Goal: Transaction & Acquisition: Download file/media

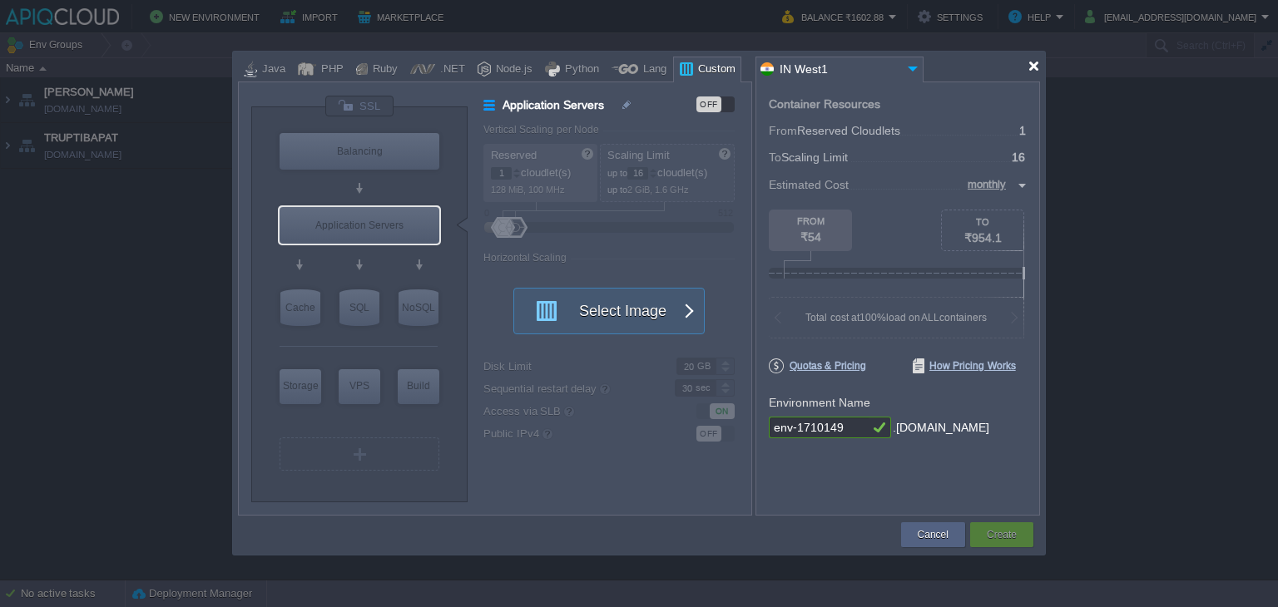
click at [1031, 67] on div at bounding box center [1033, 66] width 12 height 12
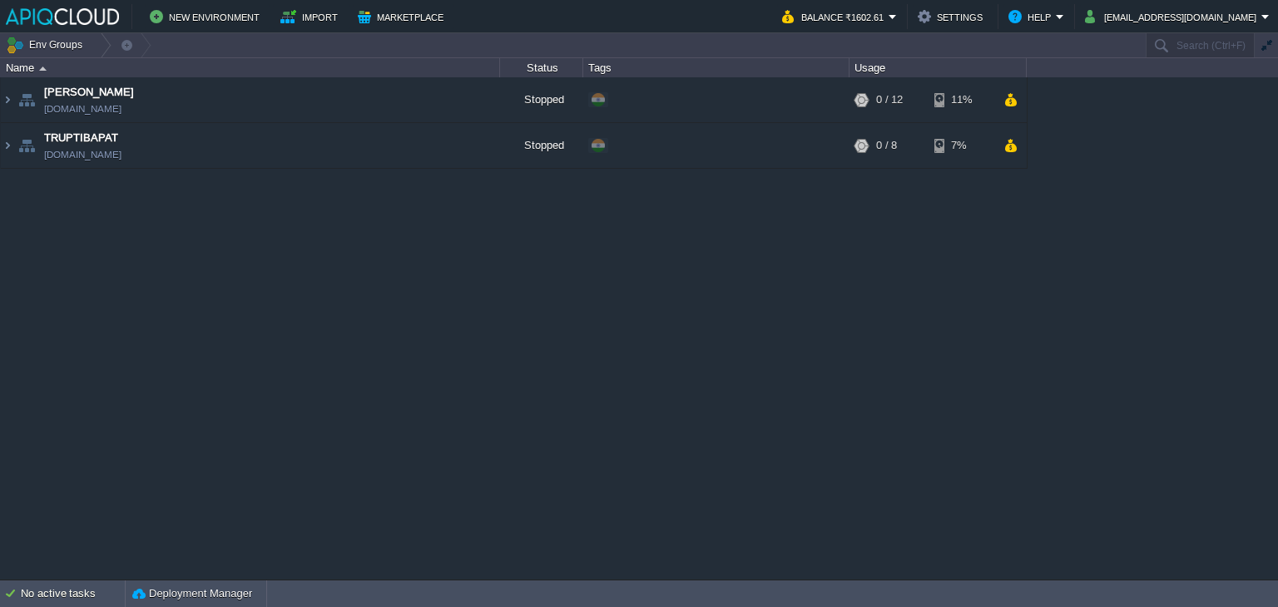
click at [591, 319] on div "Anand [DOMAIN_NAME] Stopped + Add to Env Group RAM 0% CPU 0% 0 / 12 11% TRUPTIB…" at bounding box center [639, 328] width 1278 height 502
click at [268, 95] on td "Anand [DOMAIN_NAME]" at bounding box center [250, 100] width 499 height 46
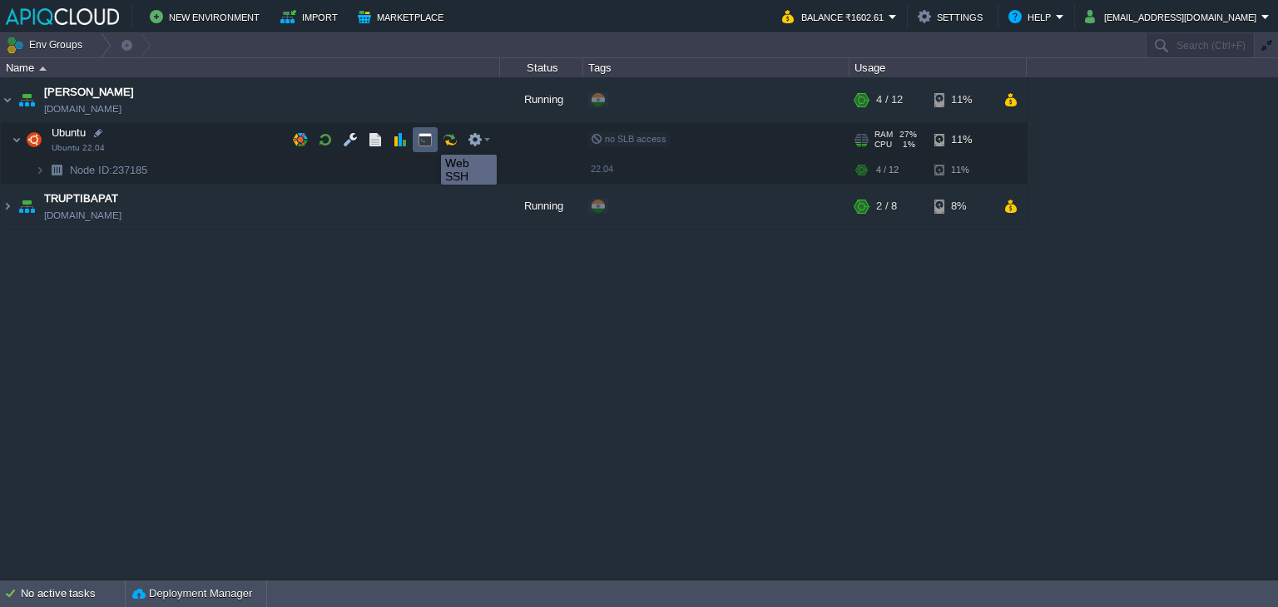
click at [428, 140] on button "button" at bounding box center [425, 139] width 15 height 15
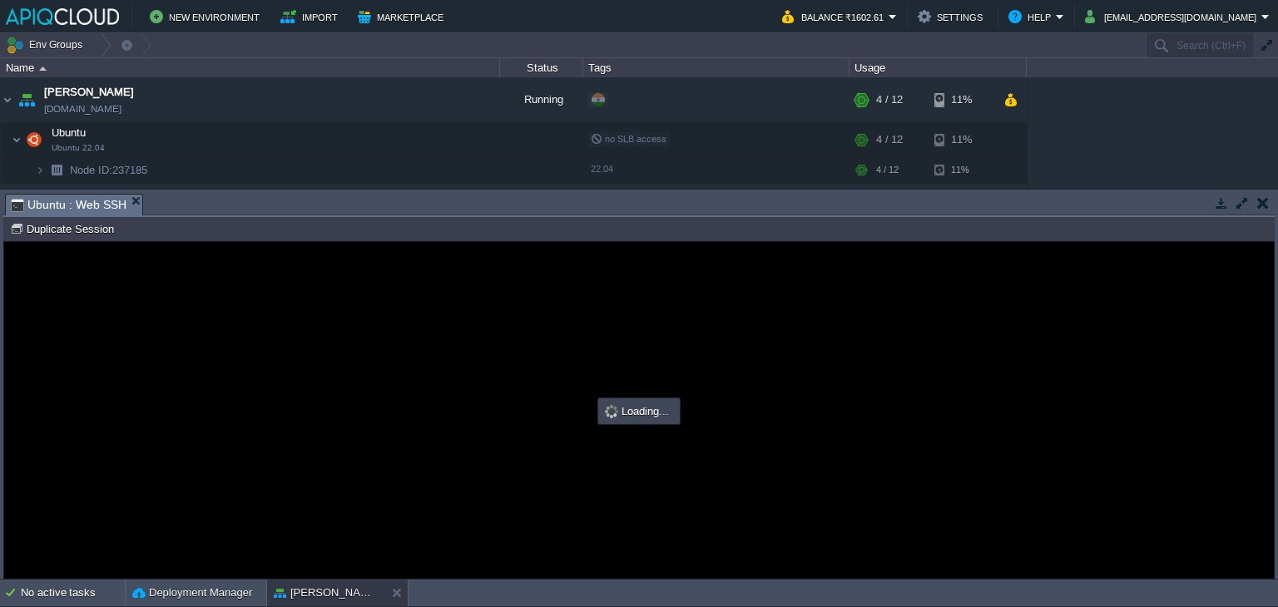
type input "#000000"
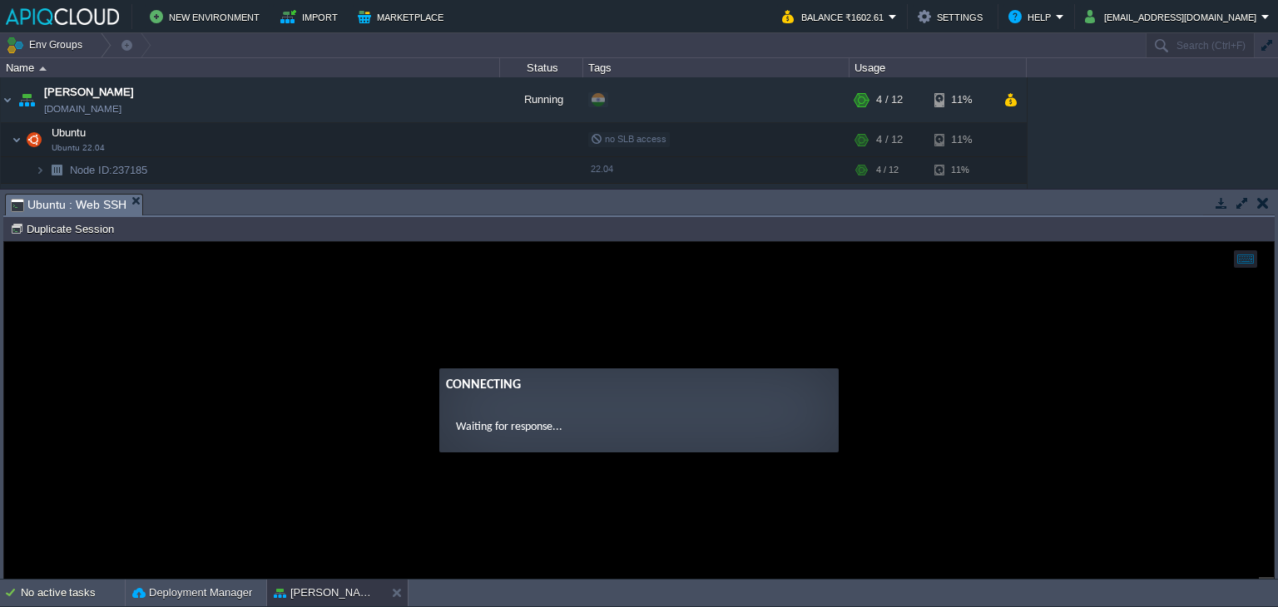
click at [1260, 207] on button "button" at bounding box center [1263, 203] width 12 height 15
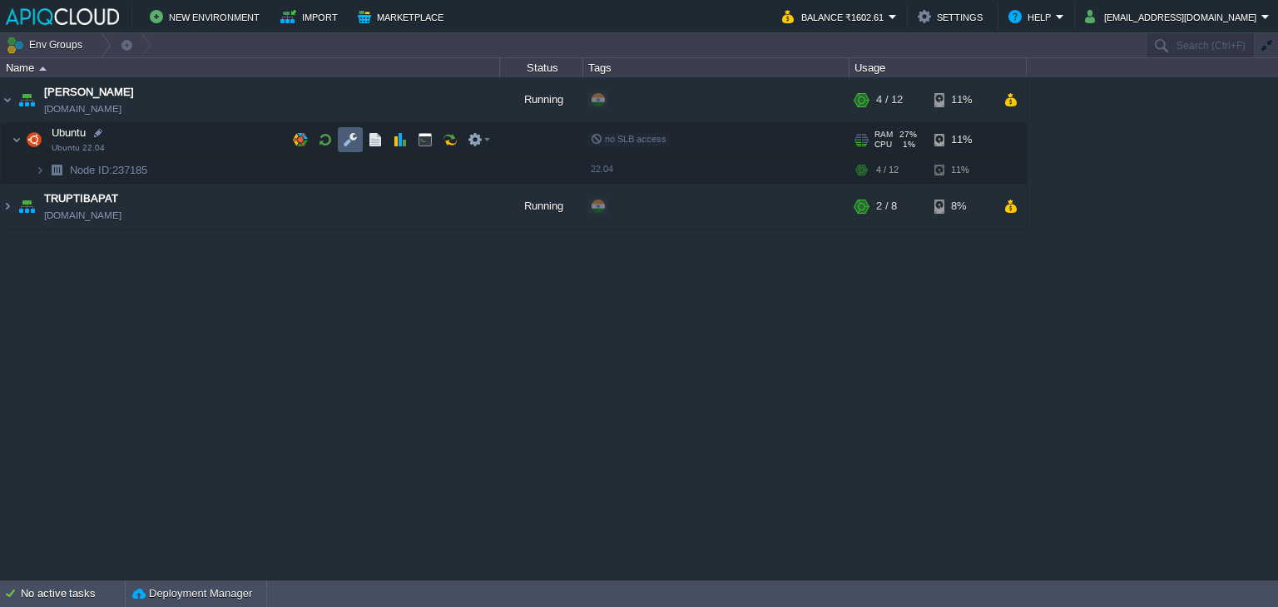
click at [344, 143] on button "button" at bounding box center [350, 139] width 15 height 15
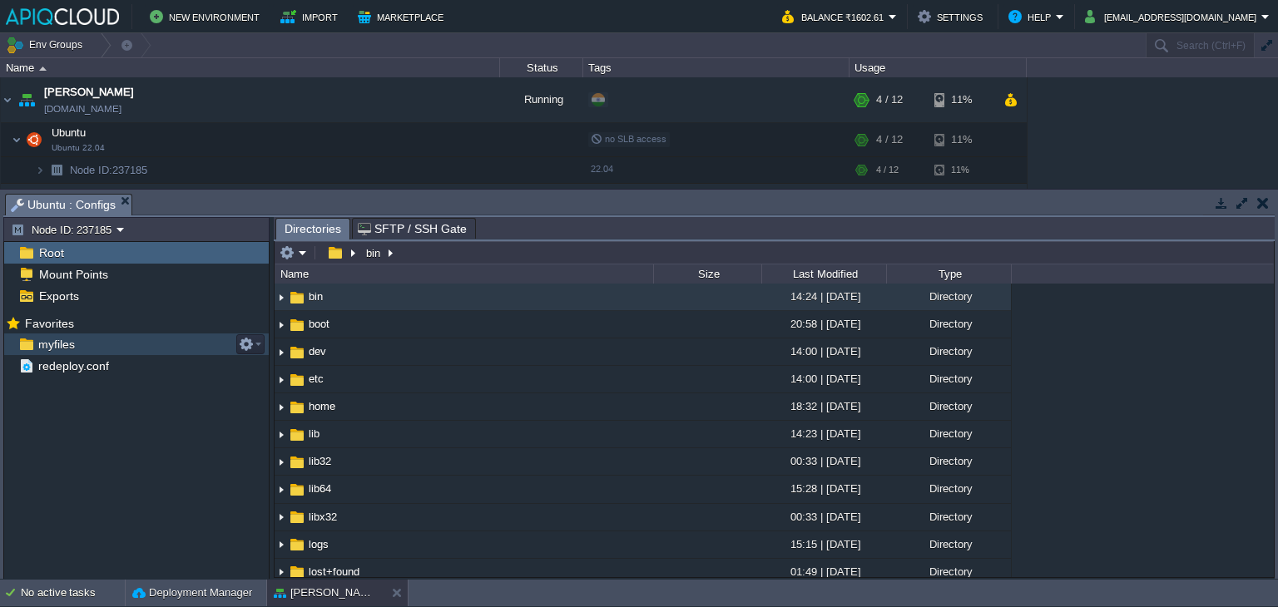
click at [37, 346] on span "myfiles" at bounding box center [56, 344] width 42 height 15
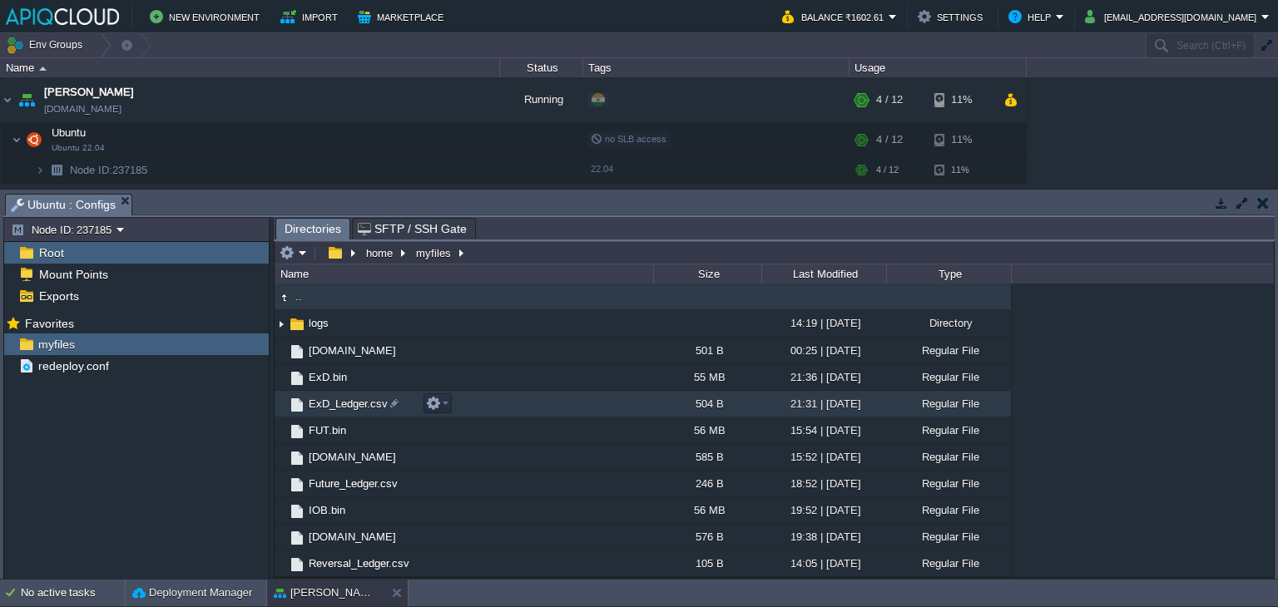
click at [346, 402] on span "ExD_Ledger.csv" at bounding box center [348, 404] width 84 height 14
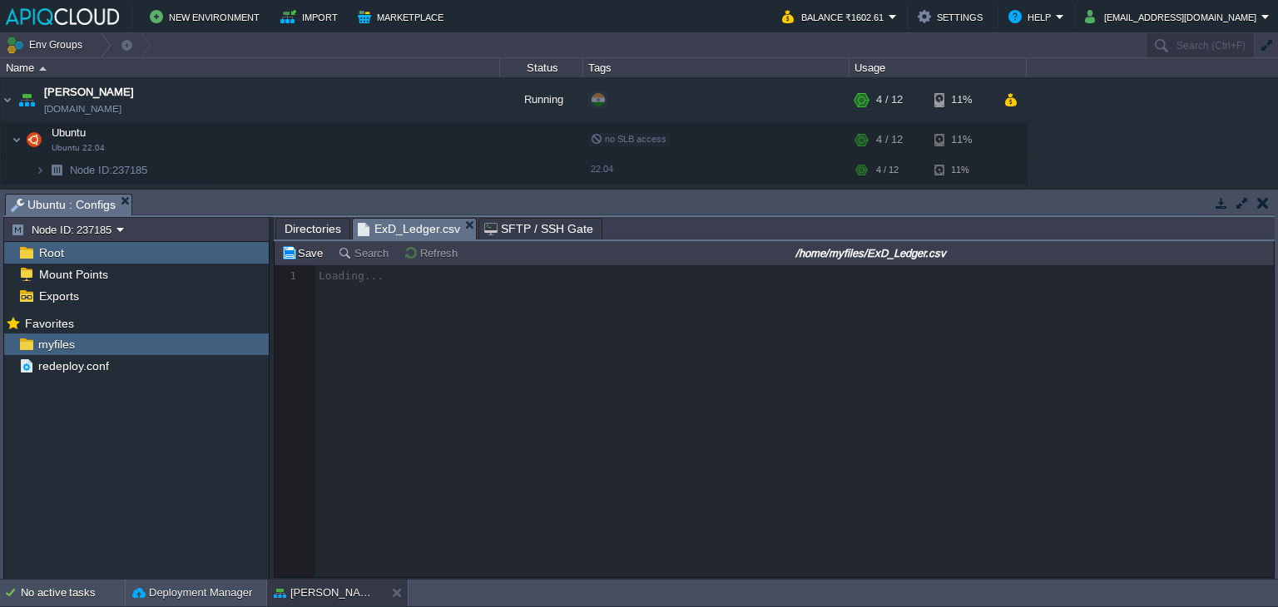
click at [305, 230] on span "Directories" at bounding box center [313, 229] width 57 height 20
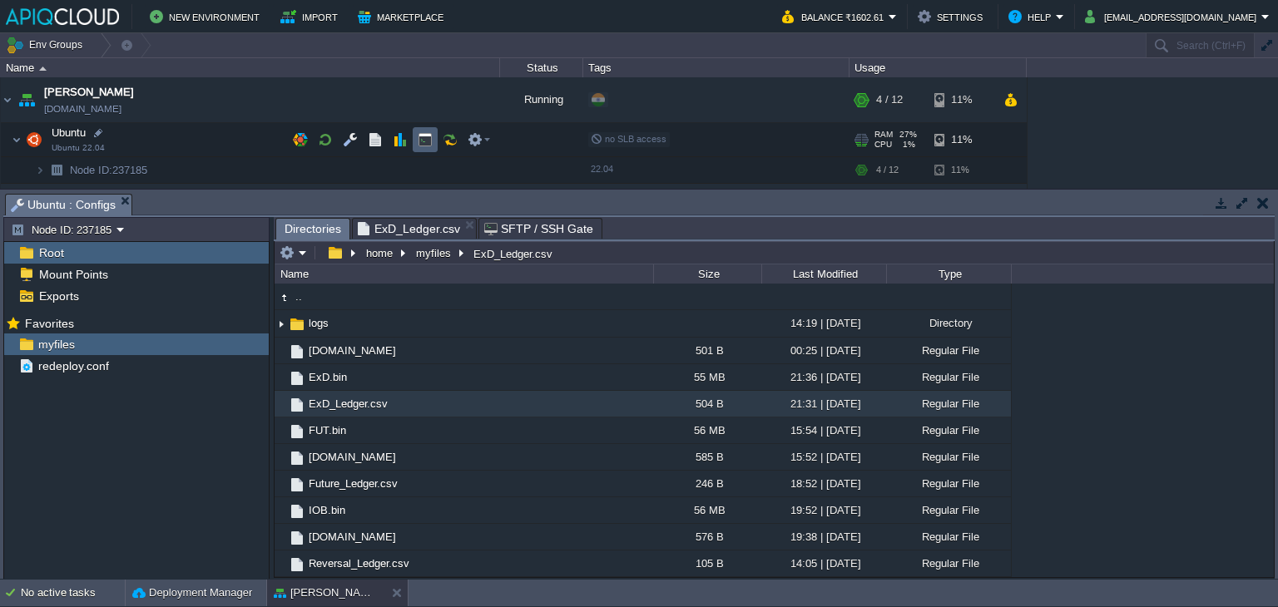
click at [423, 140] on button "button" at bounding box center [425, 139] width 15 height 15
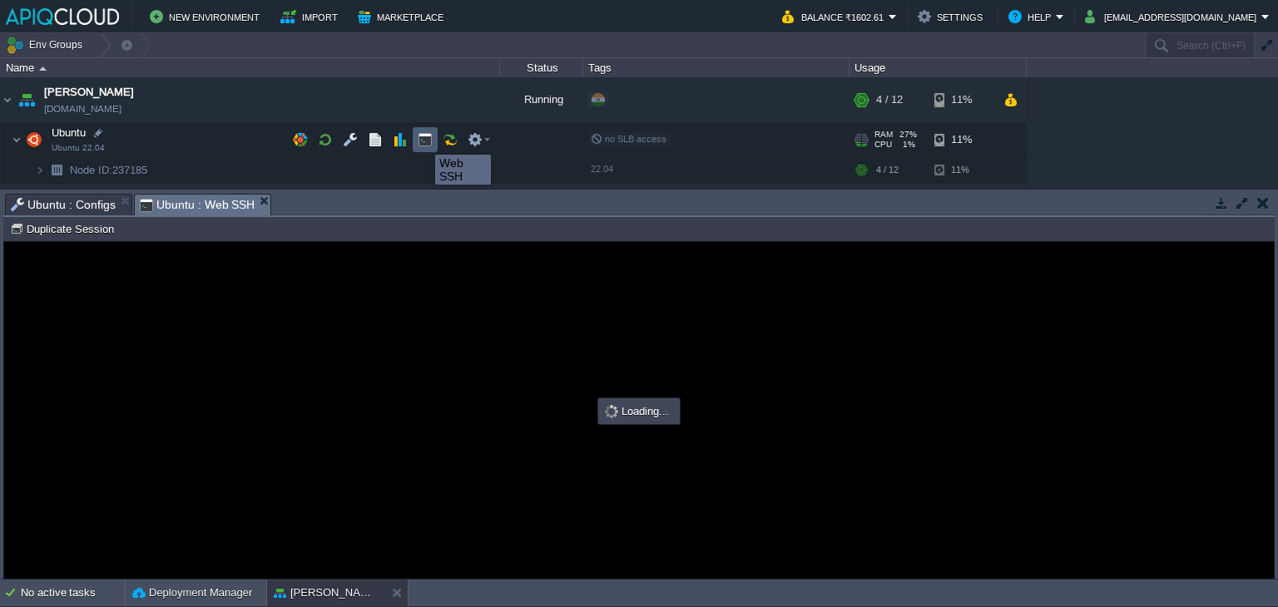
type input "#000000"
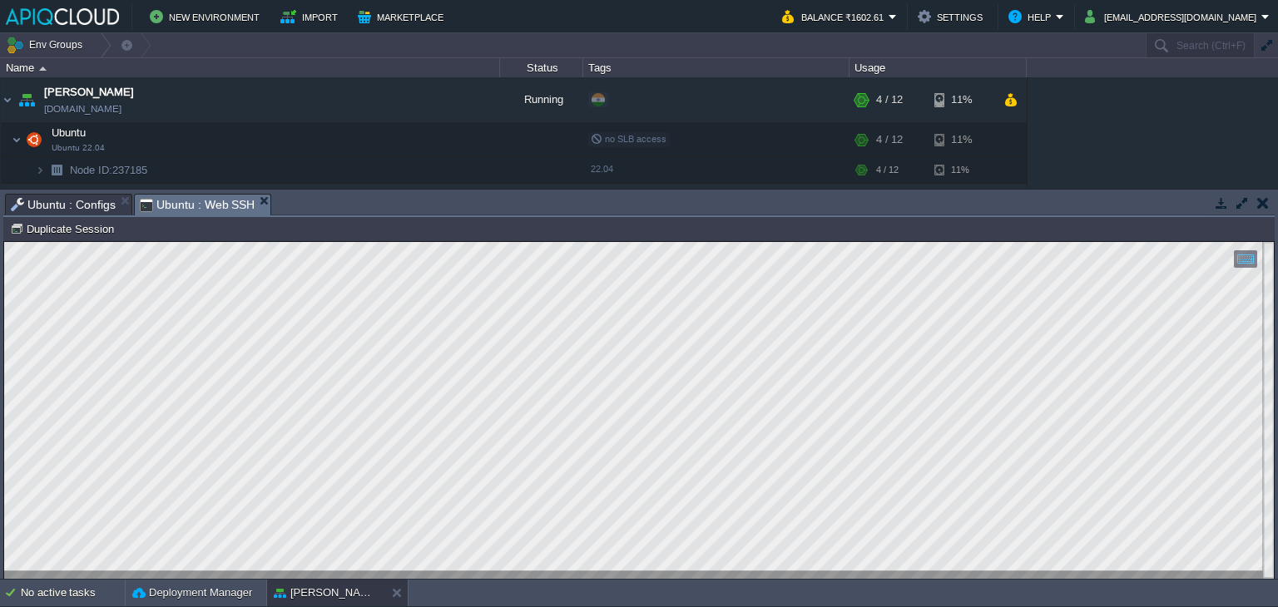
click at [1265, 201] on button "button" at bounding box center [1263, 203] width 12 height 15
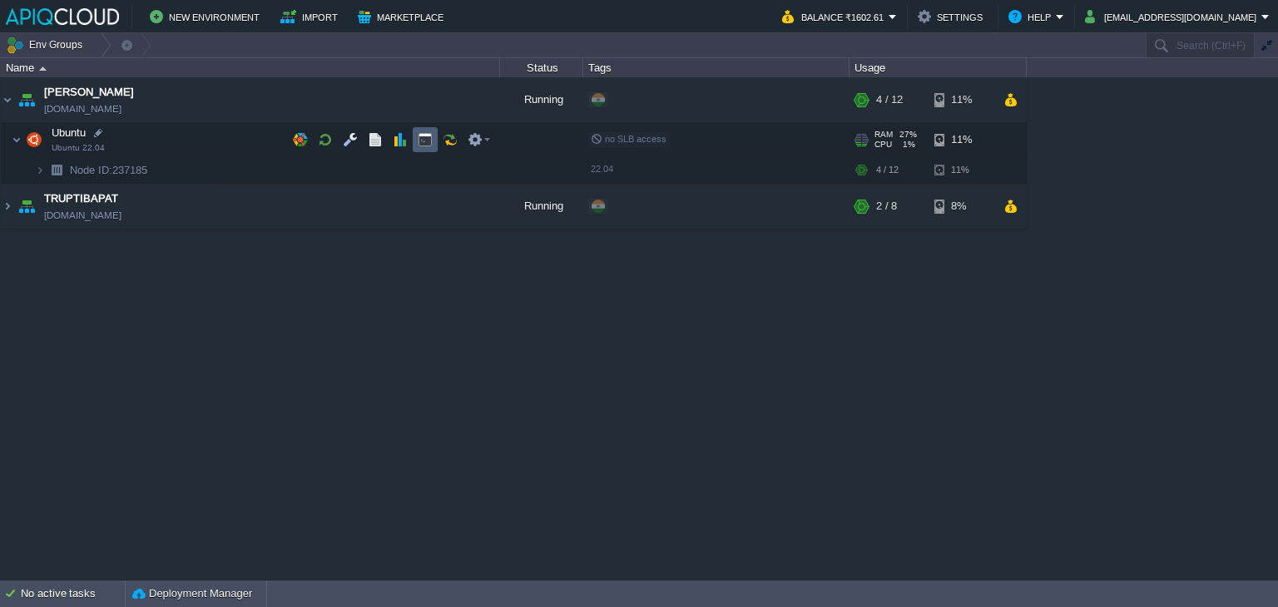
click at [420, 133] on button "button" at bounding box center [425, 139] width 15 height 15
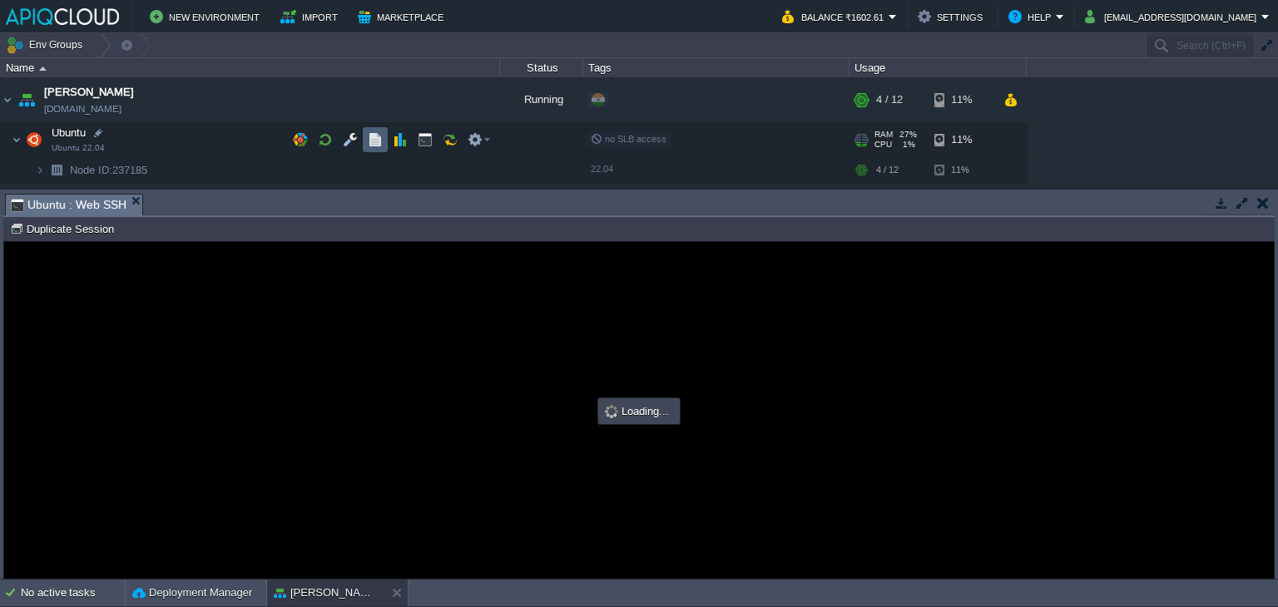
type input "#000000"
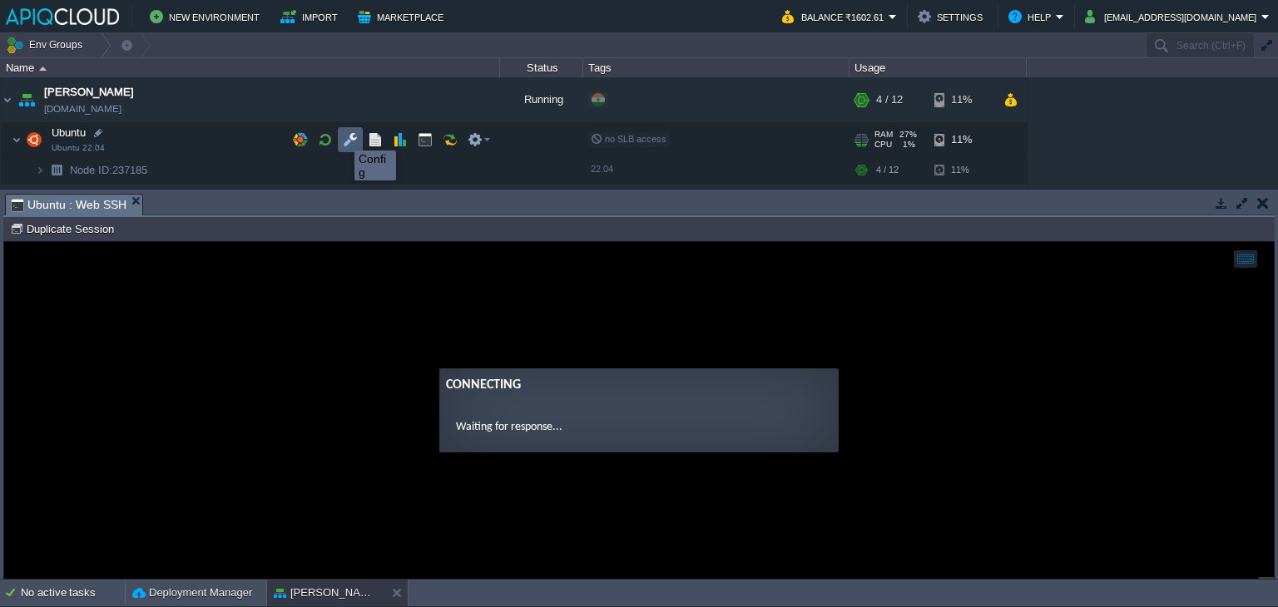
click at [343, 136] on button "button" at bounding box center [350, 139] width 15 height 15
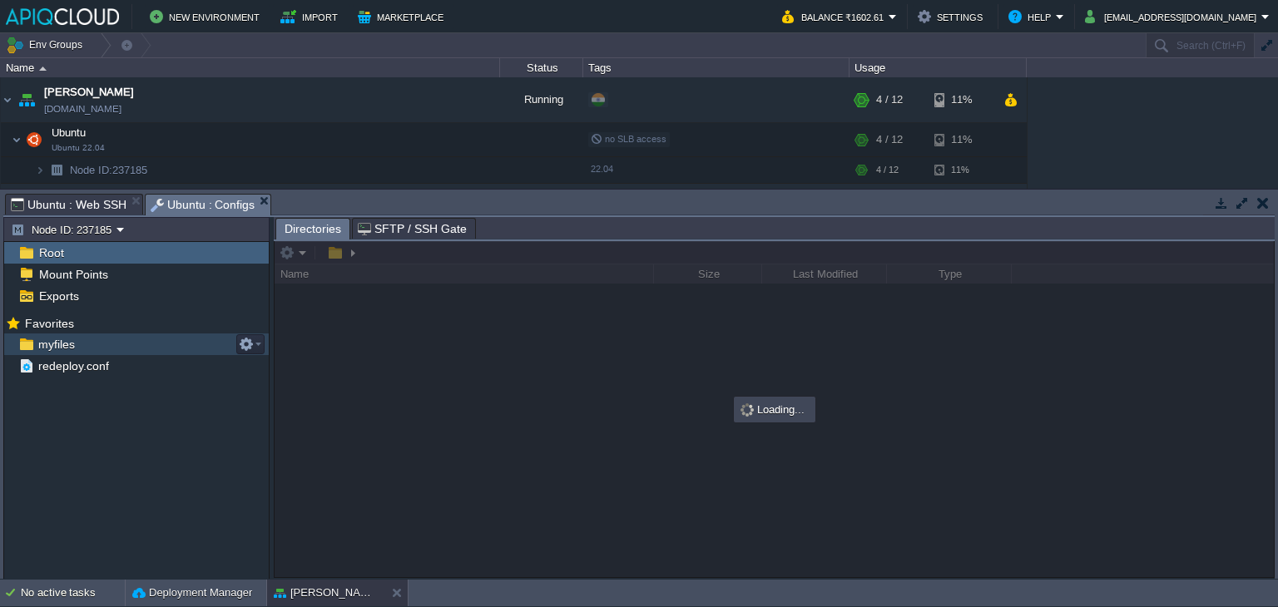
click at [54, 339] on span "myfiles" at bounding box center [56, 344] width 42 height 15
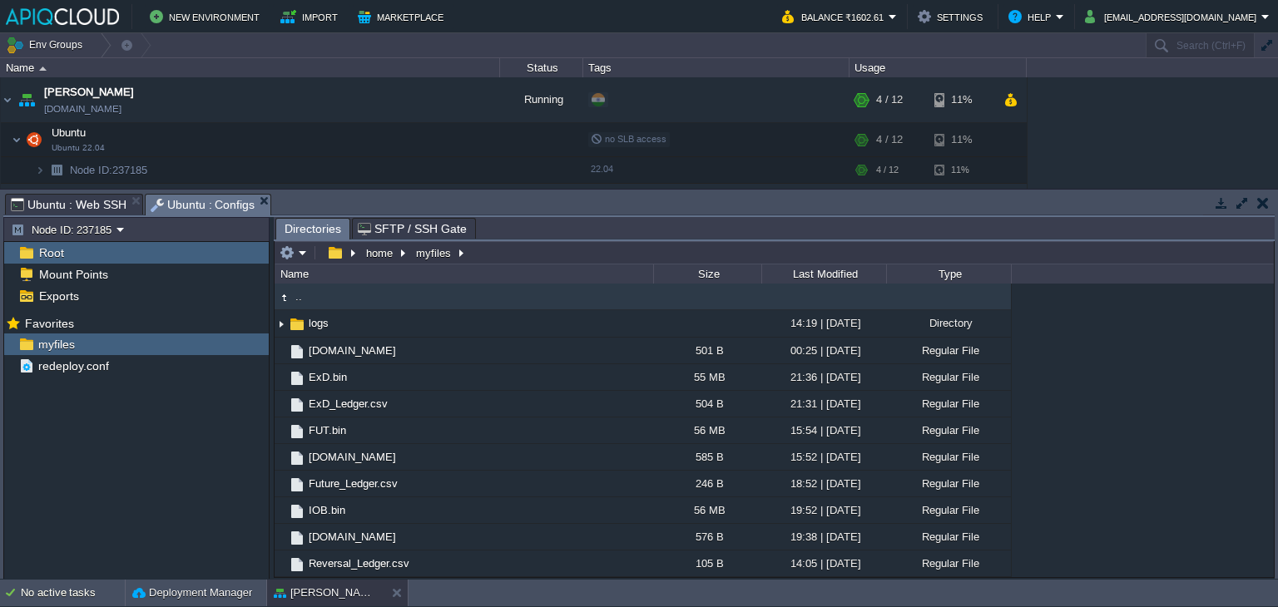
click at [67, 201] on span "Ubuntu : Web SSH" at bounding box center [69, 205] width 116 height 20
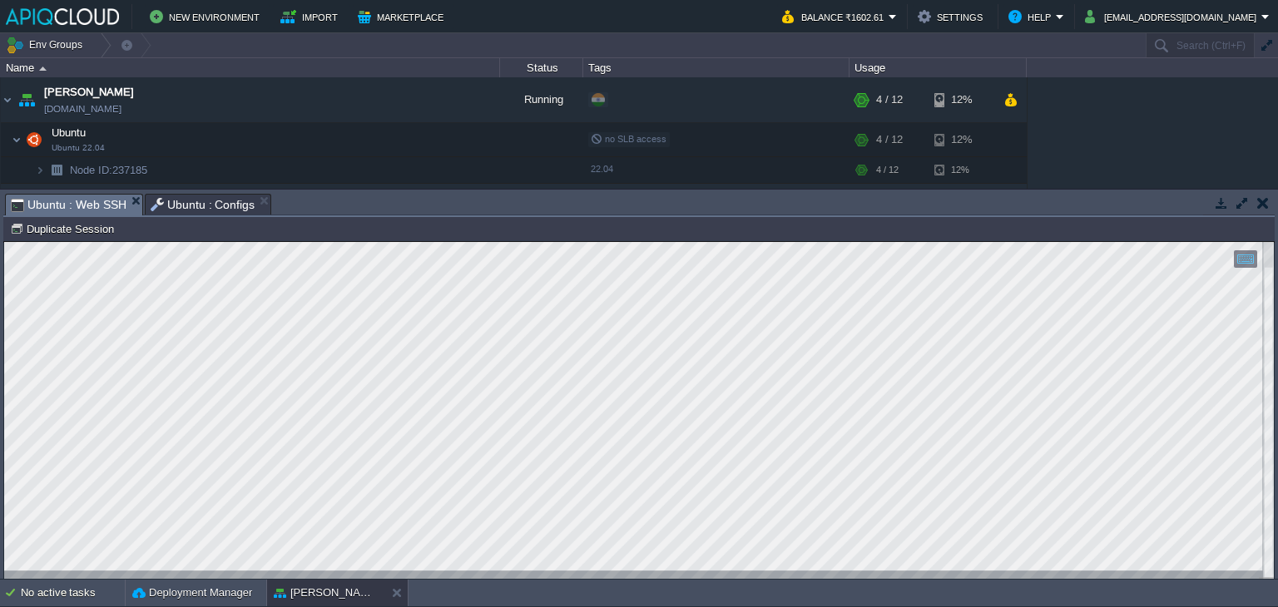
click at [1265, 200] on button "button" at bounding box center [1263, 203] width 12 height 15
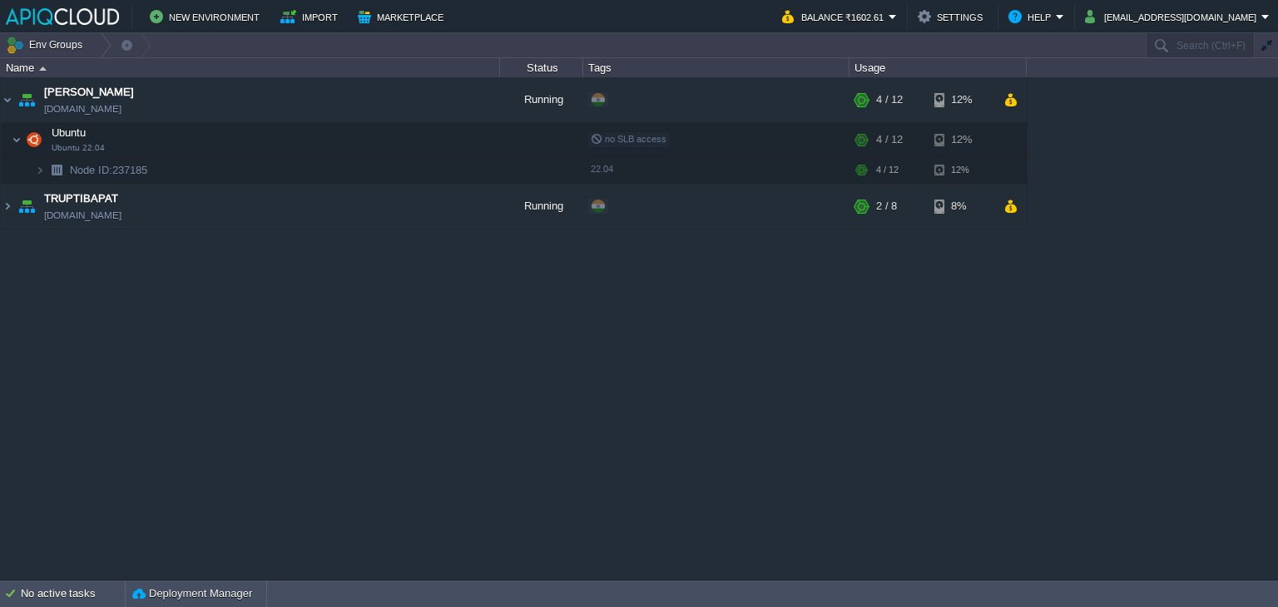
drag, startPoint x: 156, startPoint y: 272, endPoint x: 159, endPoint y: 264, distance: 9.0
click at [156, 272] on div "Anand [DOMAIN_NAME] Running + Add to Env Group RAM 29% CPU 16% 4 / 12 12% Ubunt…" at bounding box center [639, 328] width 1278 height 502
drag, startPoint x: 426, startPoint y: 134, endPoint x: 429, endPoint y: 163, distance: 29.3
click at [426, 134] on button "button" at bounding box center [425, 139] width 15 height 15
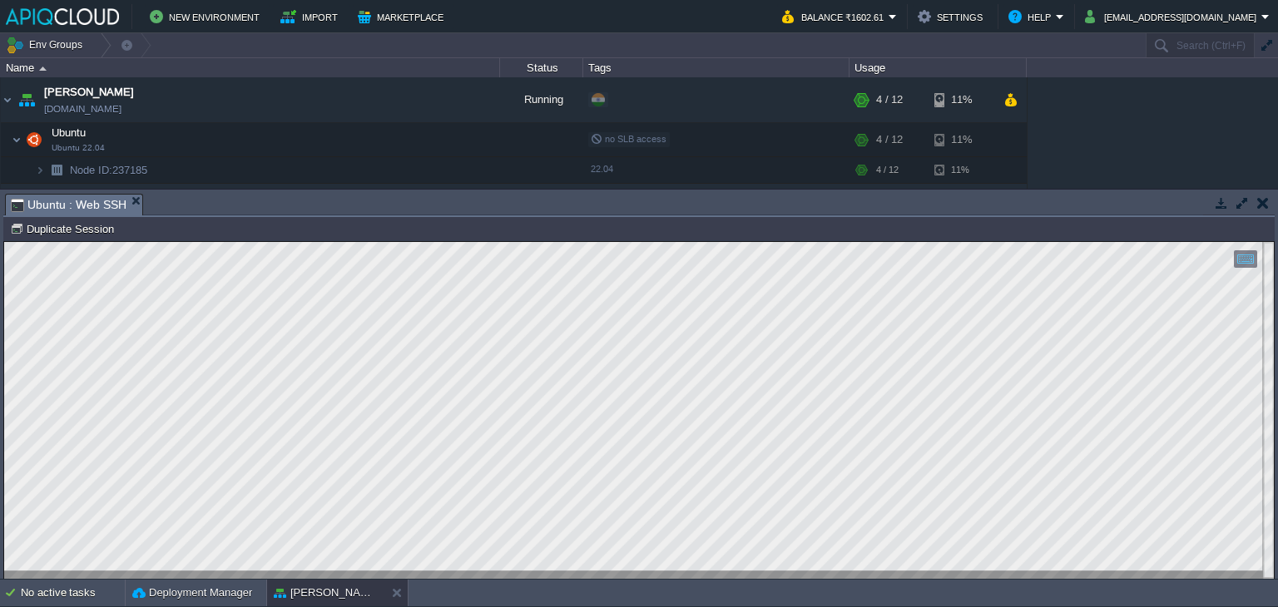
click at [1265, 203] on button "button" at bounding box center [1263, 203] width 12 height 15
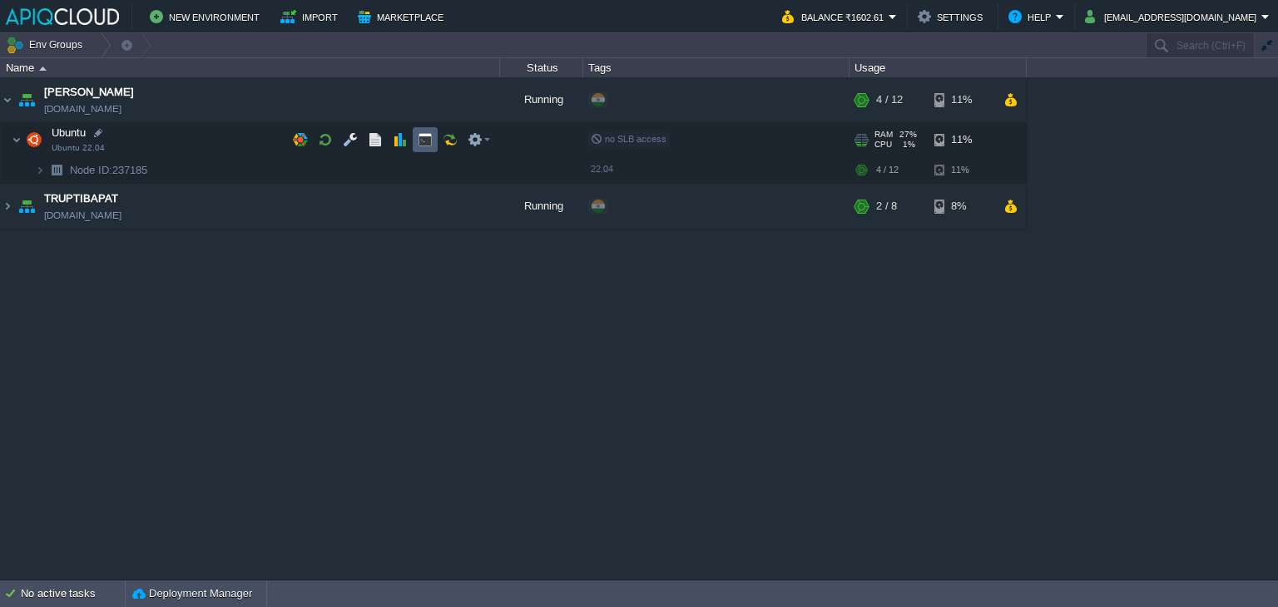
click at [426, 137] on button "button" at bounding box center [425, 139] width 15 height 15
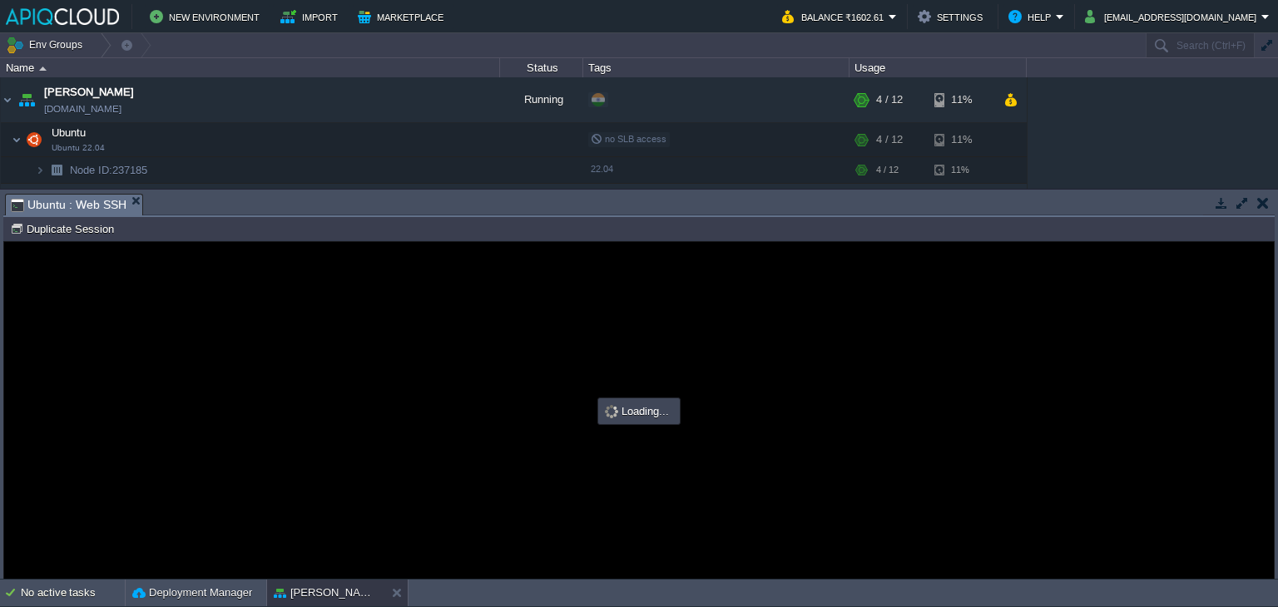
type input "#000000"
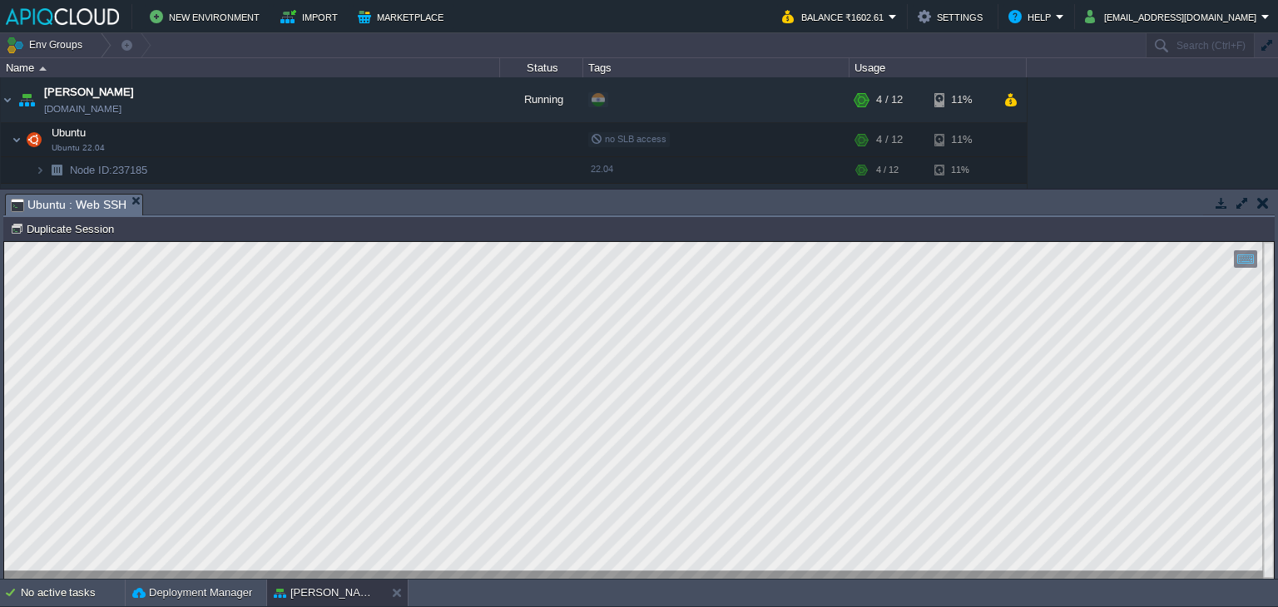
click at [1267, 205] on button "button" at bounding box center [1263, 203] width 12 height 15
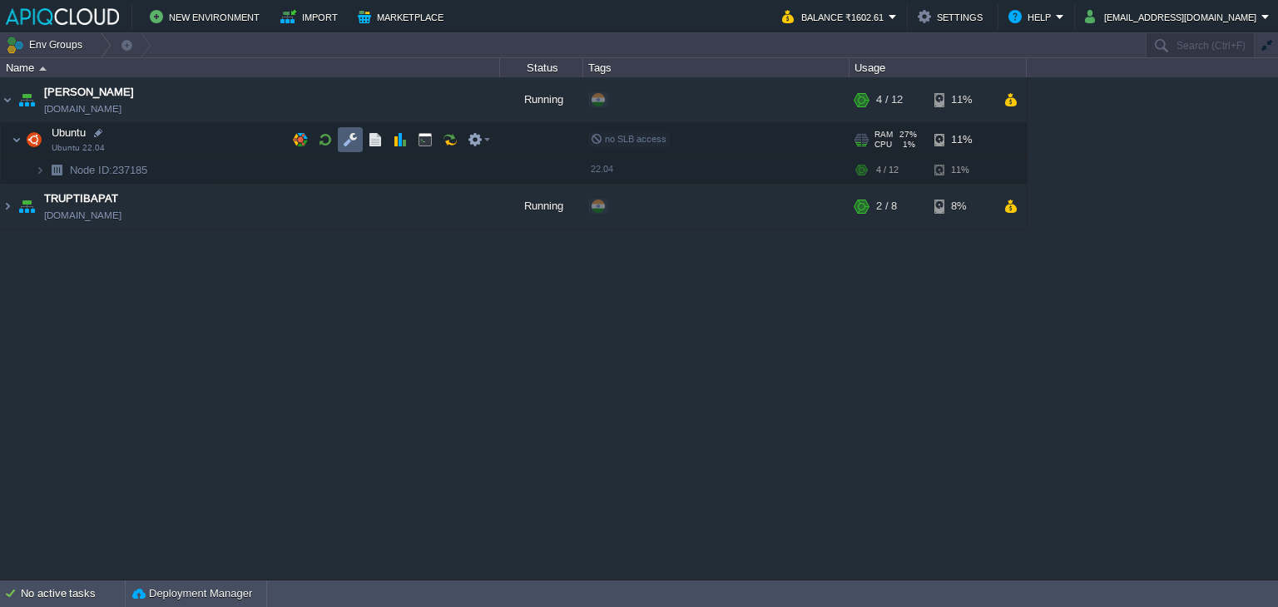
click at [349, 139] on button "button" at bounding box center [350, 139] width 15 height 15
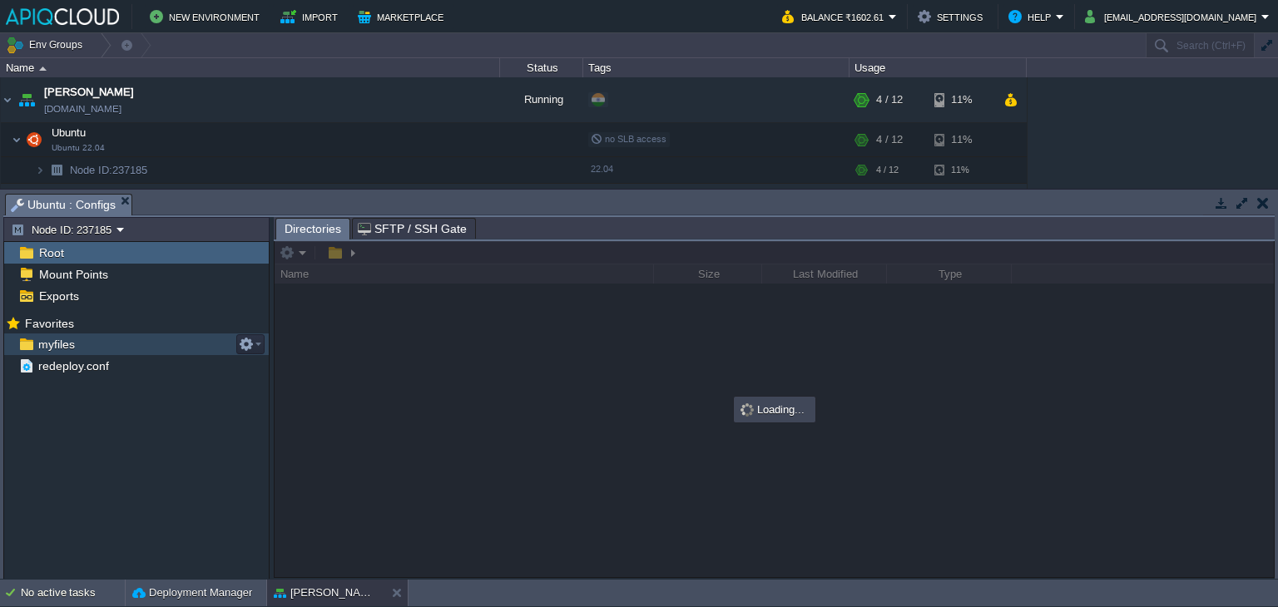
click at [43, 334] on div "myfiles" at bounding box center [136, 345] width 265 height 22
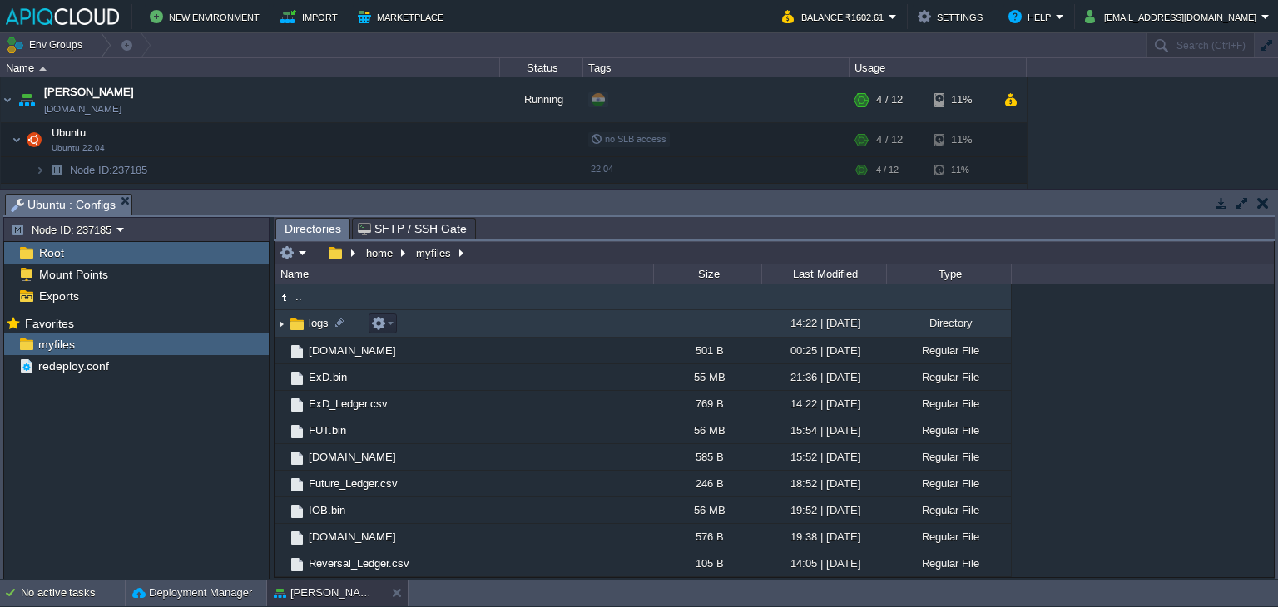
click at [280, 324] on img at bounding box center [281, 324] width 13 height 26
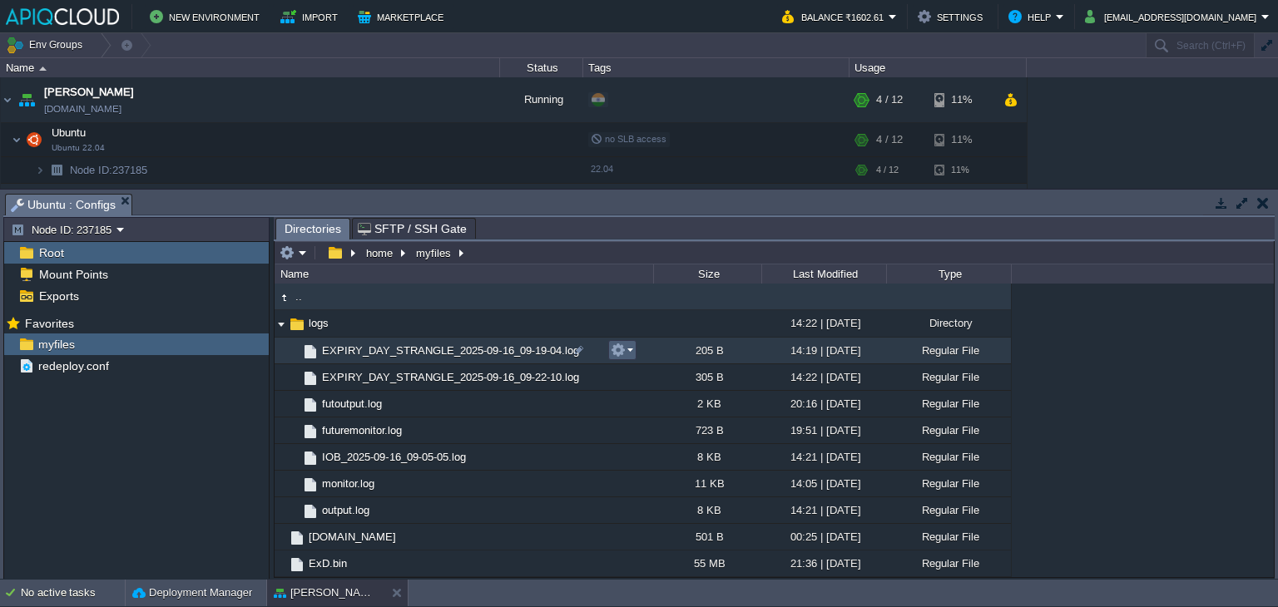
click at [622, 351] on button "button" at bounding box center [618, 350] width 15 height 15
click at [432, 352] on span "EXPIRY_DAY_STRANGLE_2025-09-16_09-19-04.log" at bounding box center [450, 351] width 262 height 14
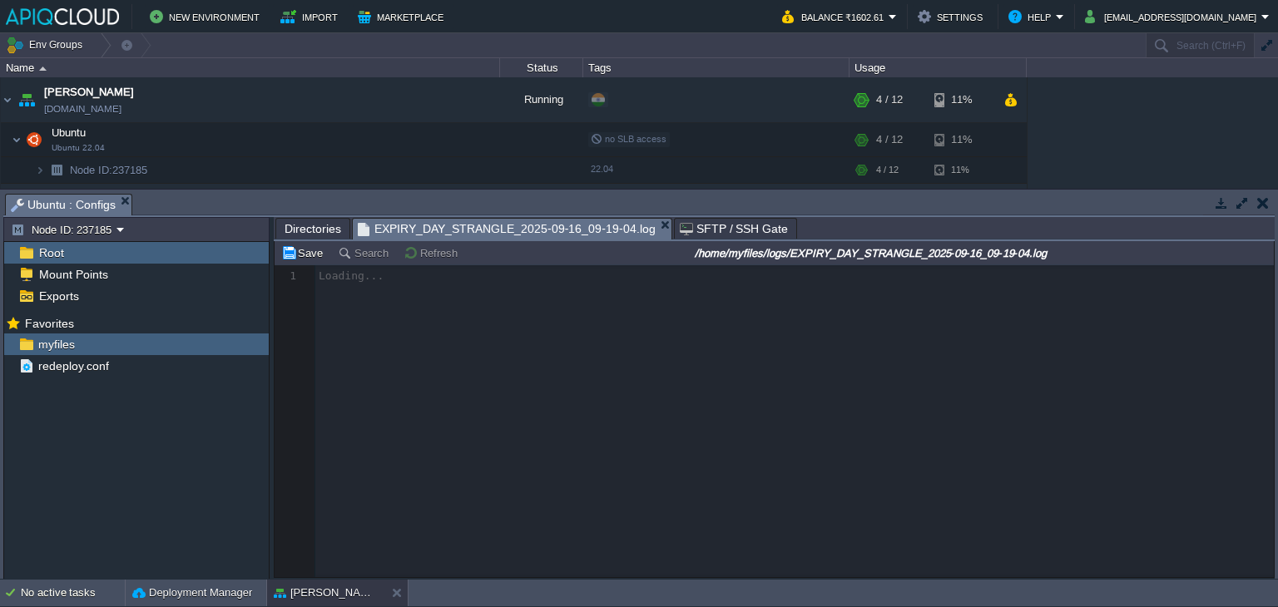
click at [304, 235] on span "Directories" at bounding box center [313, 229] width 57 height 20
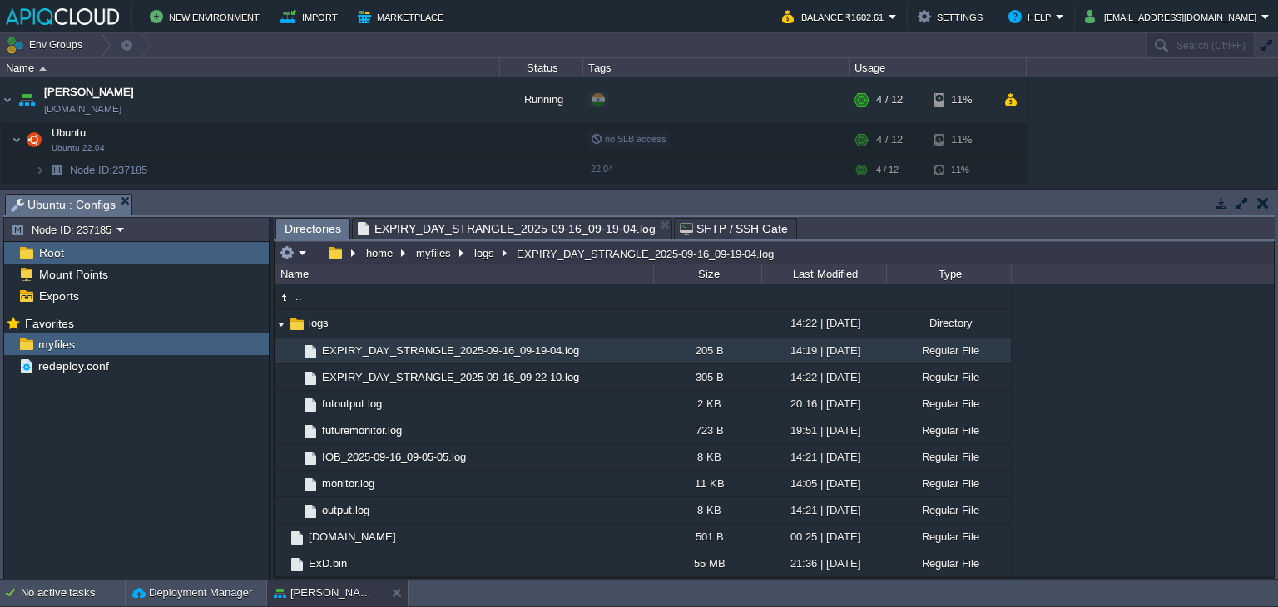
click at [472, 230] on span "EXPIRY_DAY_STRANGLE_2025-09-16_09-19-04.log" at bounding box center [507, 229] width 298 height 20
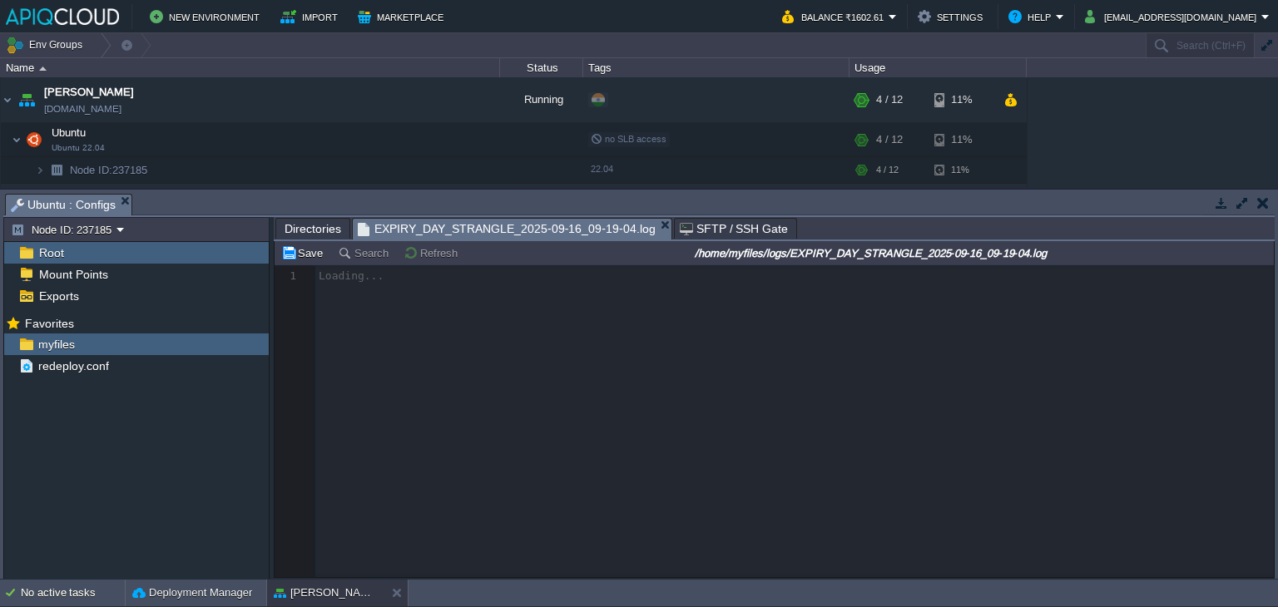
scroll to position [5, 0]
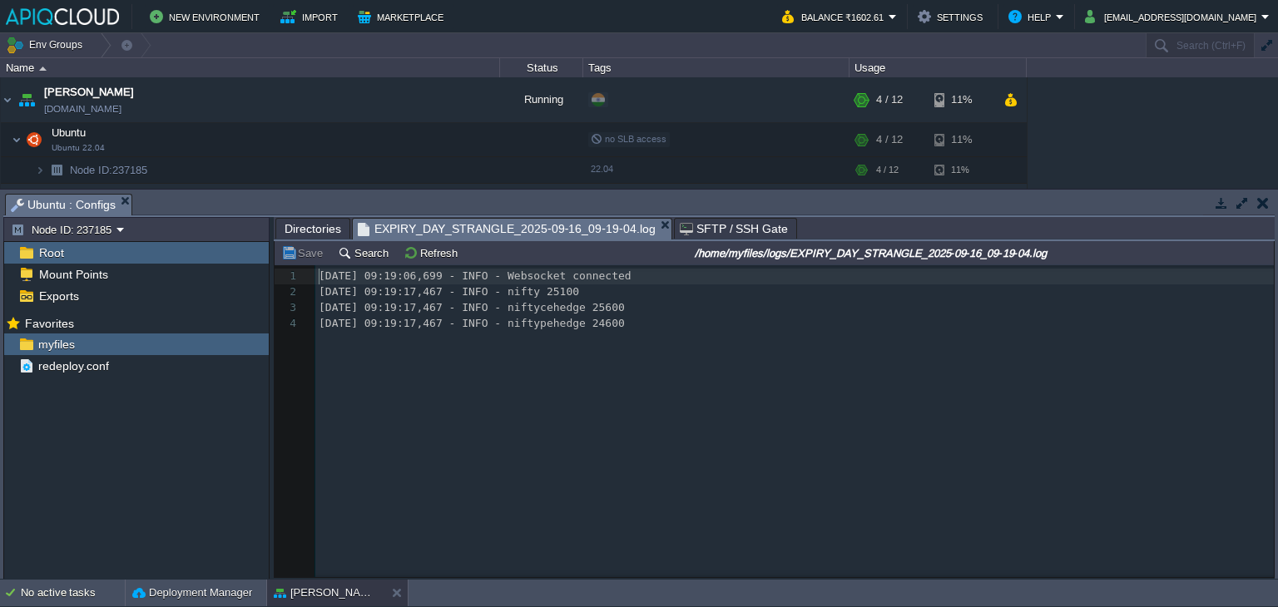
click at [303, 233] on span "Directories" at bounding box center [313, 229] width 57 height 20
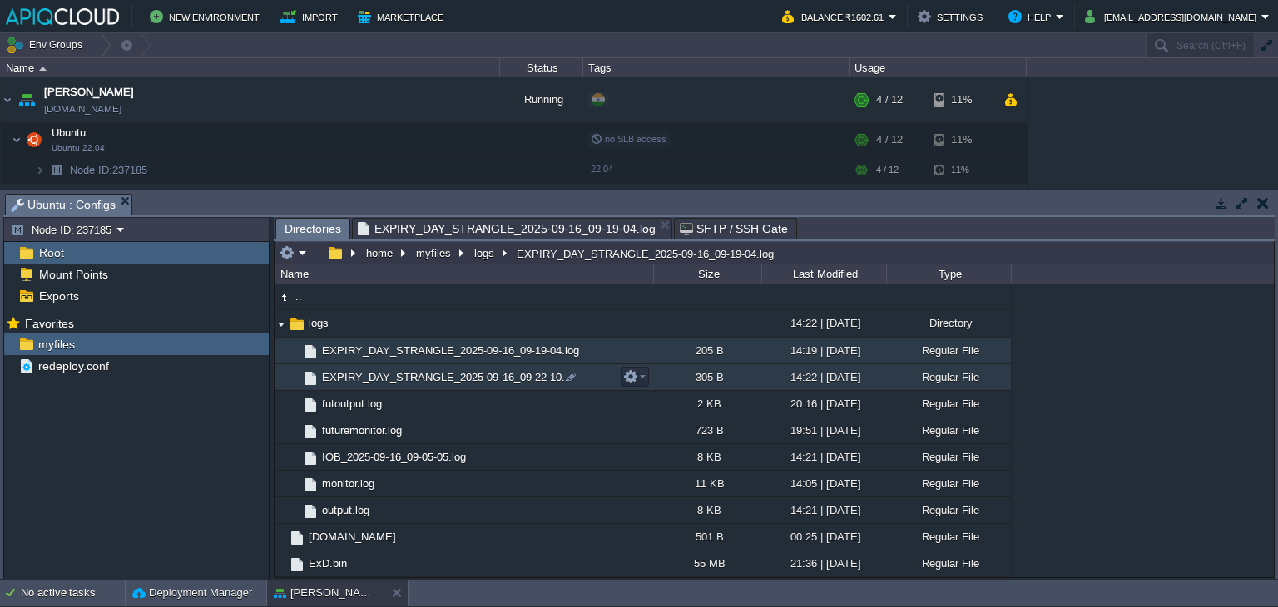
click at [408, 375] on span "EXPIRY_DAY_STRANGLE_2025-09-16_09-22-10..." at bounding box center [446, 377] width 255 height 14
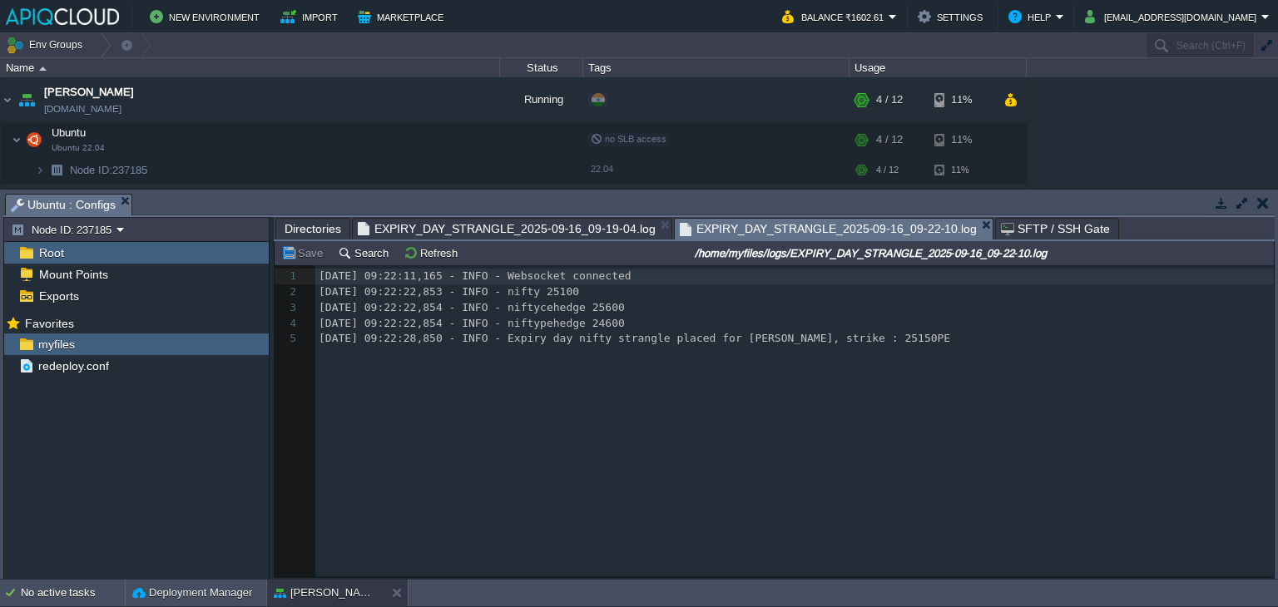
click at [476, 222] on span "EXPIRY_DAY_STRANGLE_2025-09-16_09-19-04.log" at bounding box center [507, 229] width 298 height 20
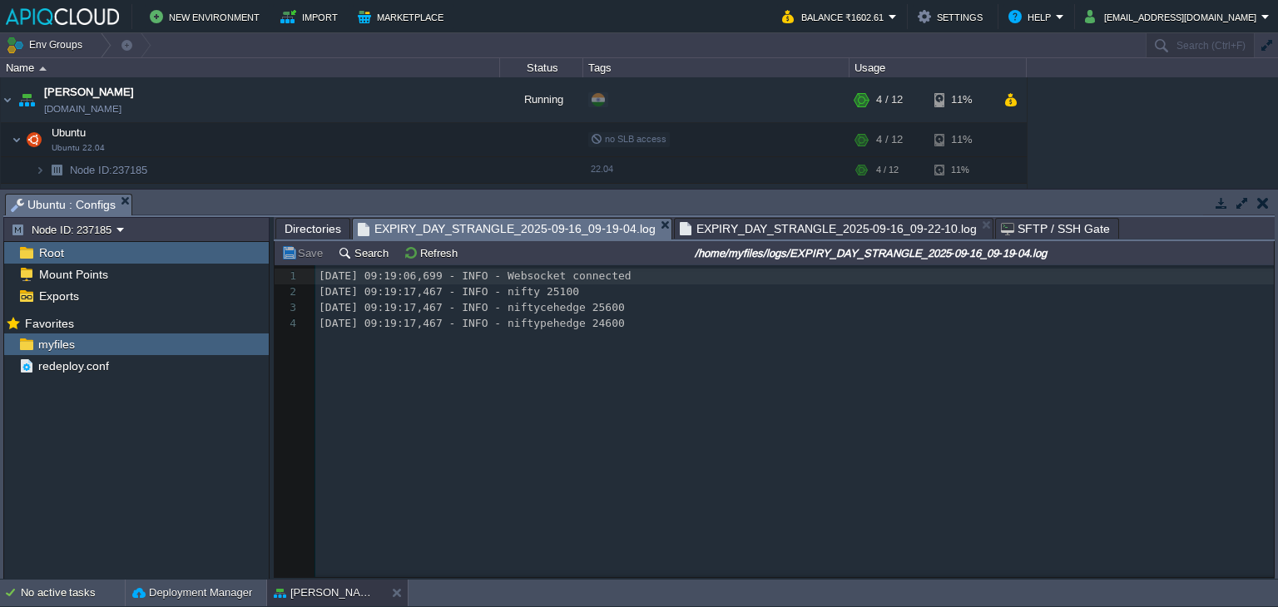
click at [783, 234] on span "EXPIRY_DAY_STRANGLE_2025-09-16_09-22-10.log" at bounding box center [829, 229] width 298 height 20
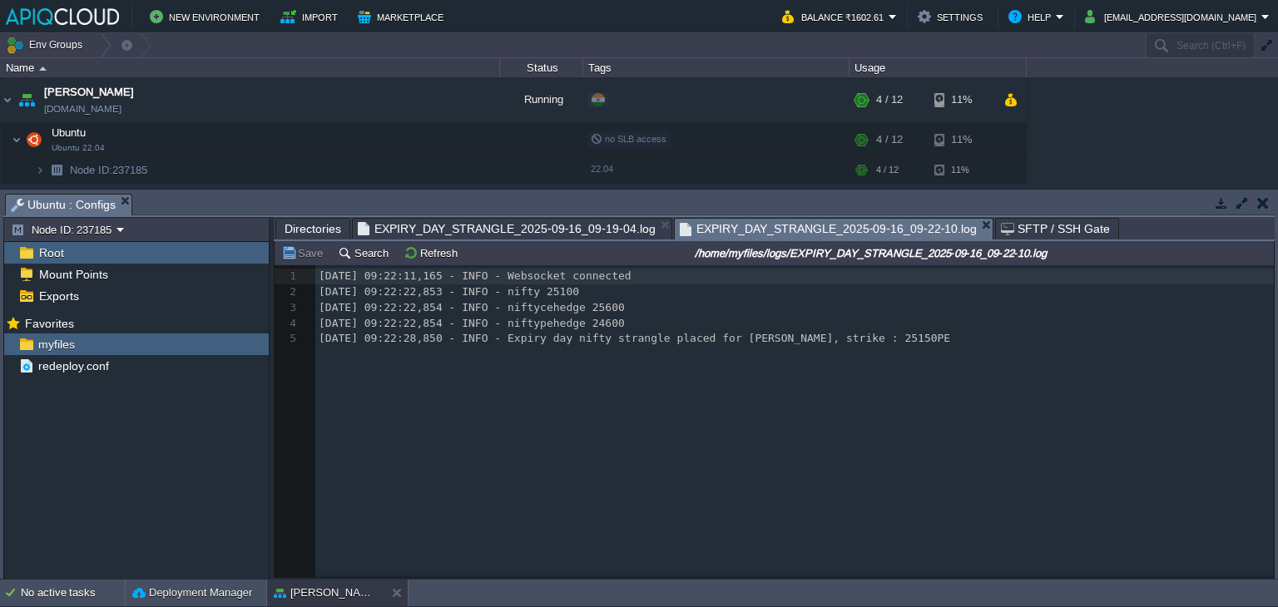
click at [448, 228] on span "EXPIRY_DAY_STRANGLE_2025-09-16_09-19-04.log" at bounding box center [507, 229] width 298 height 20
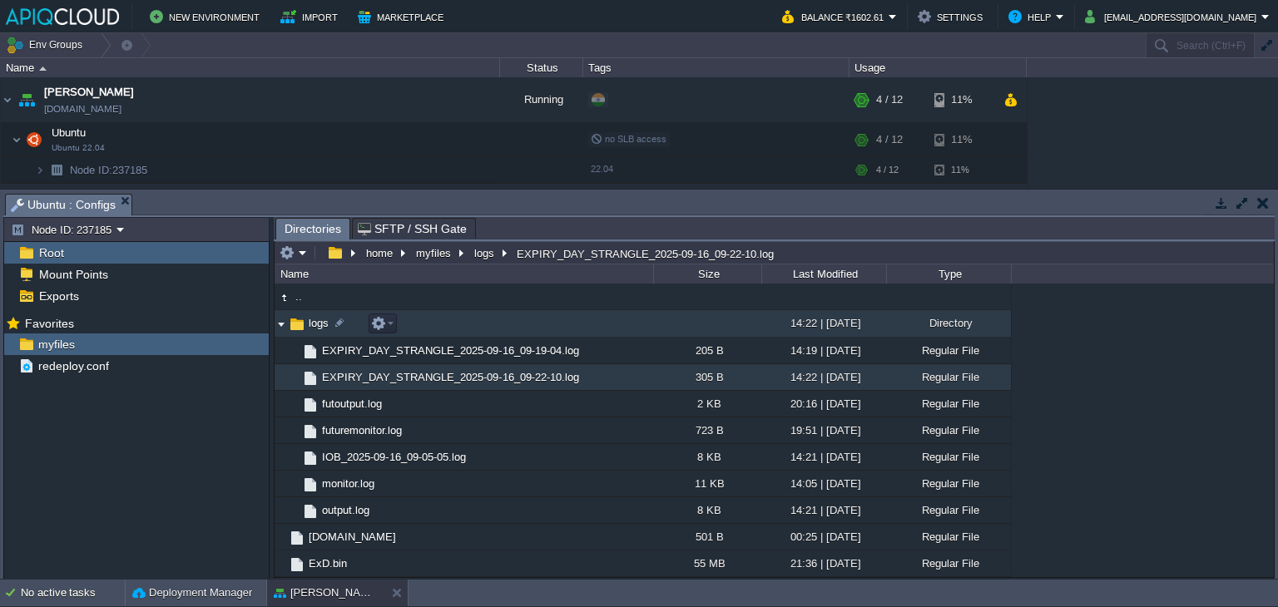
click at [278, 324] on img at bounding box center [281, 324] width 13 height 26
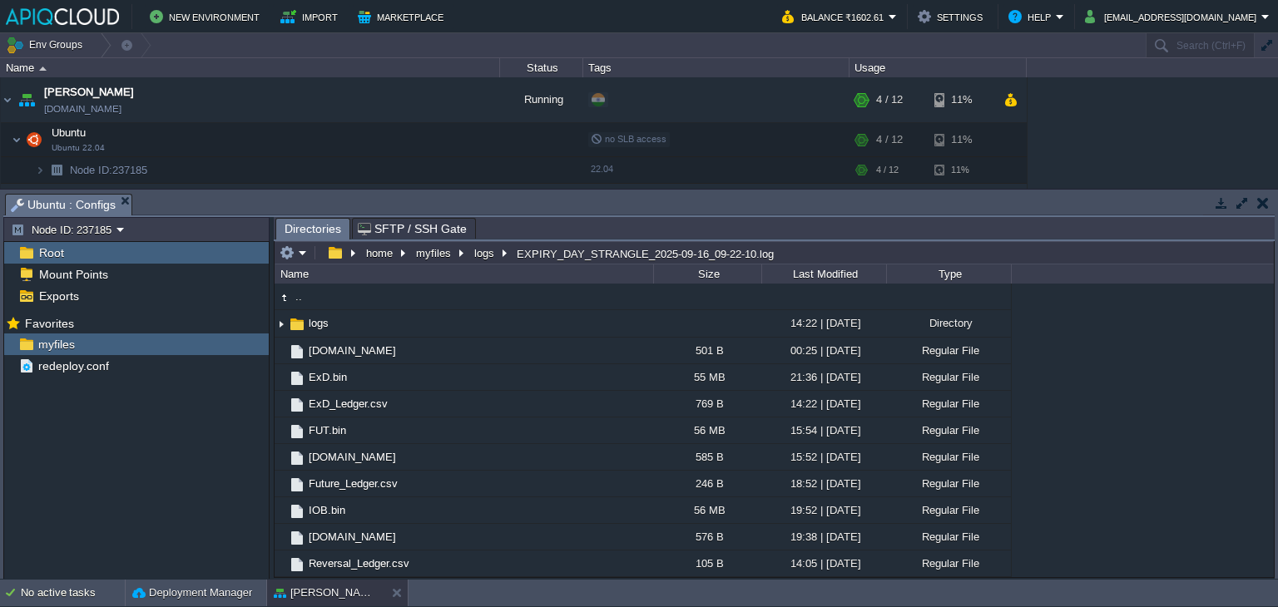
click at [1265, 200] on button "button" at bounding box center [1263, 203] width 12 height 15
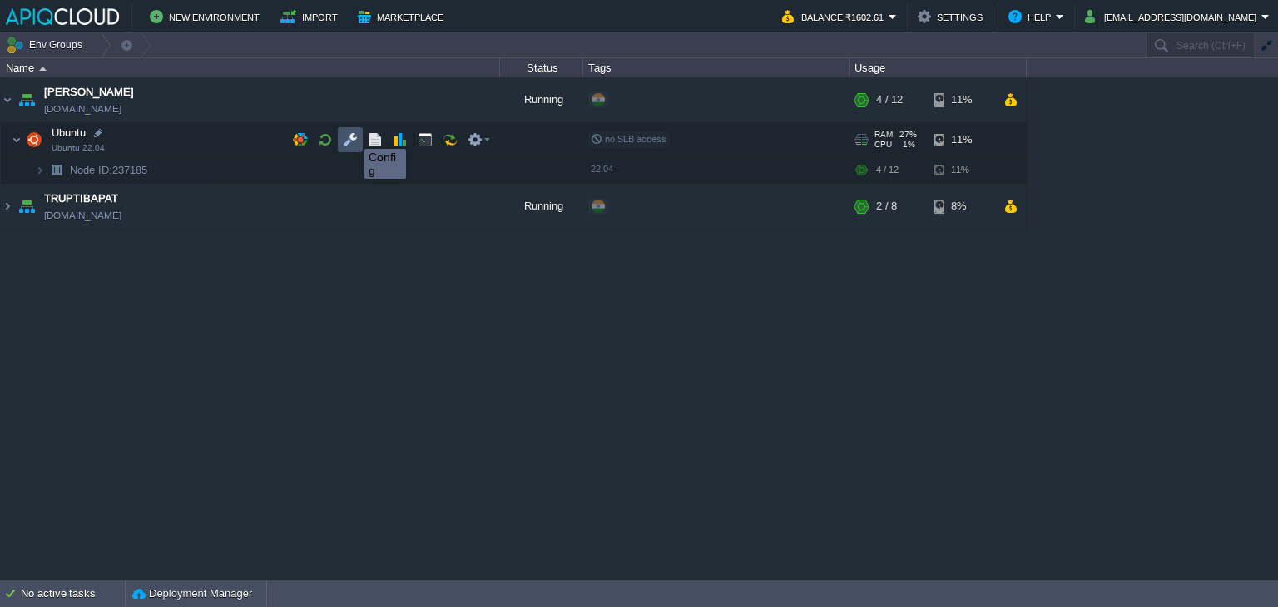
click at [352, 134] on button "button" at bounding box center [350, 139] width 15 height 15
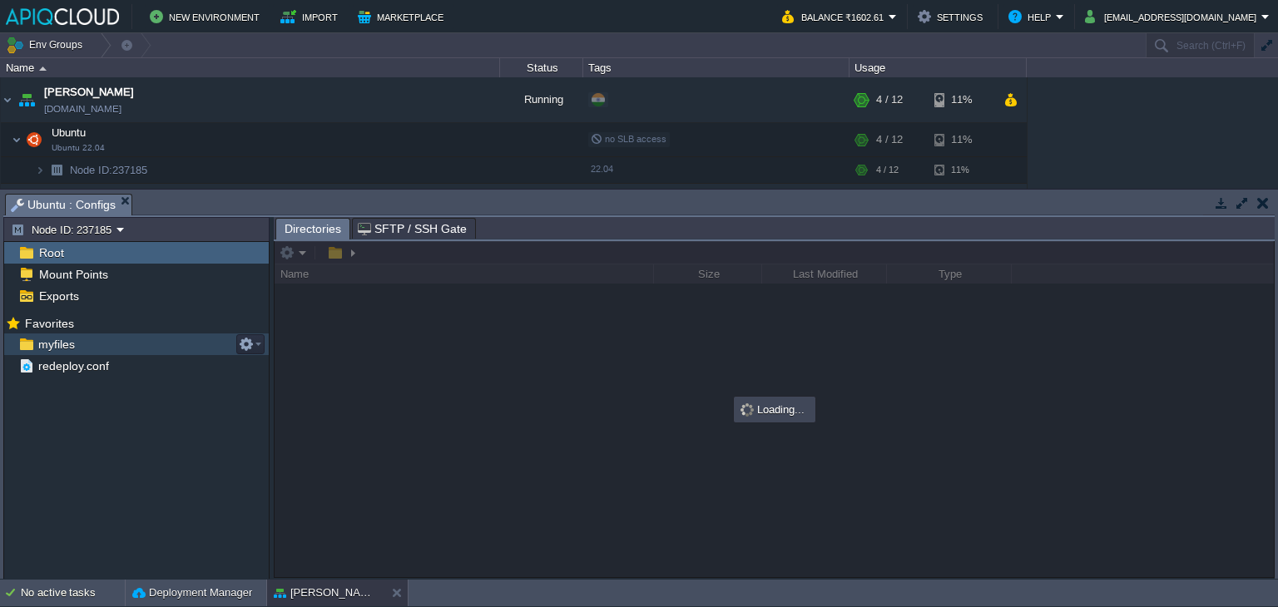
click at [53, 339] on span "myfiles" at bounding box center [56, 344] width 42 height 15
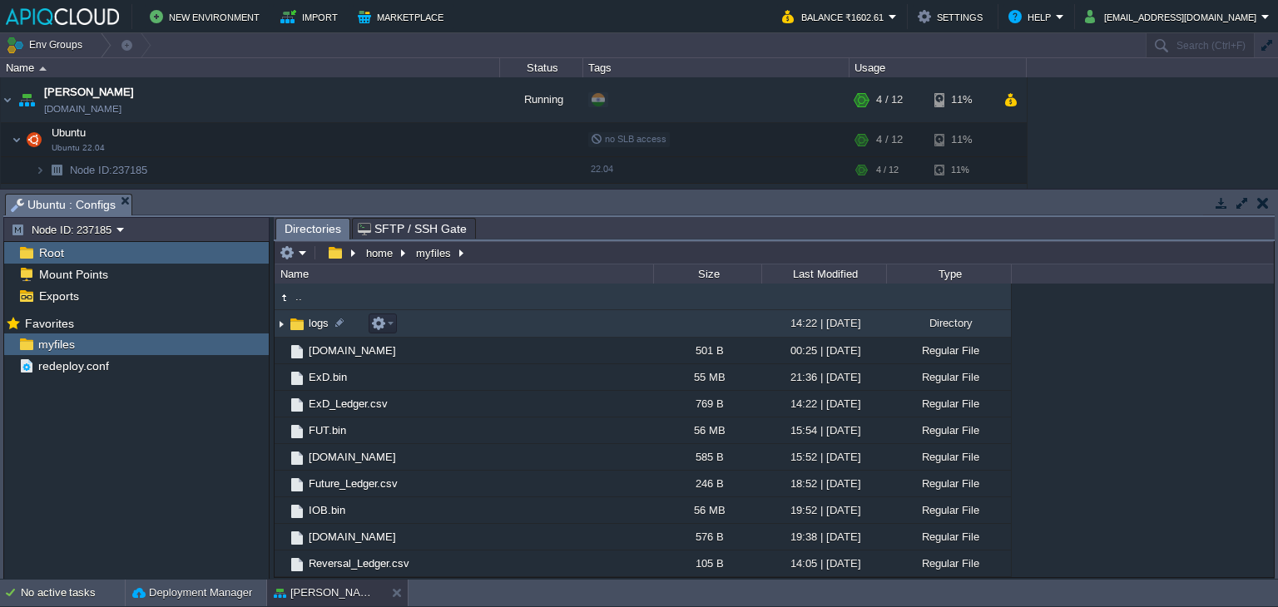
click at [275, 332] on img at bounding box center [281, 324] width 13 height 26
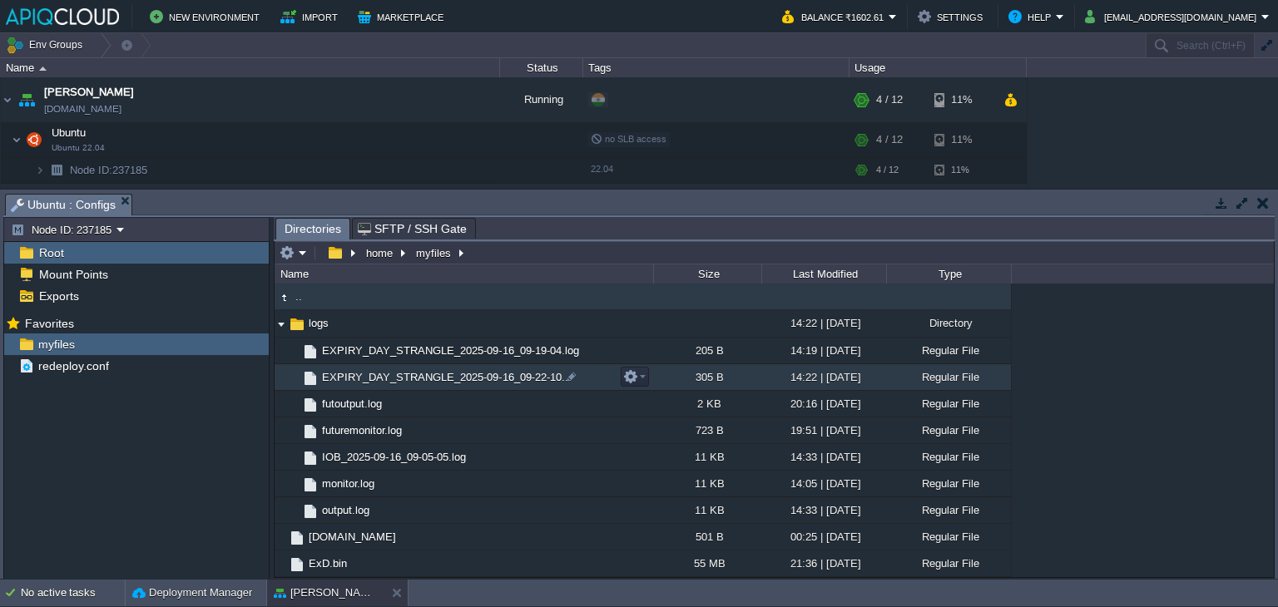
click at [403, 372] on span "EXPIRY_DAY_STRANGLE_2025-09-16_09-22-10..." at bounding box center [446, 377] width 255 height 14
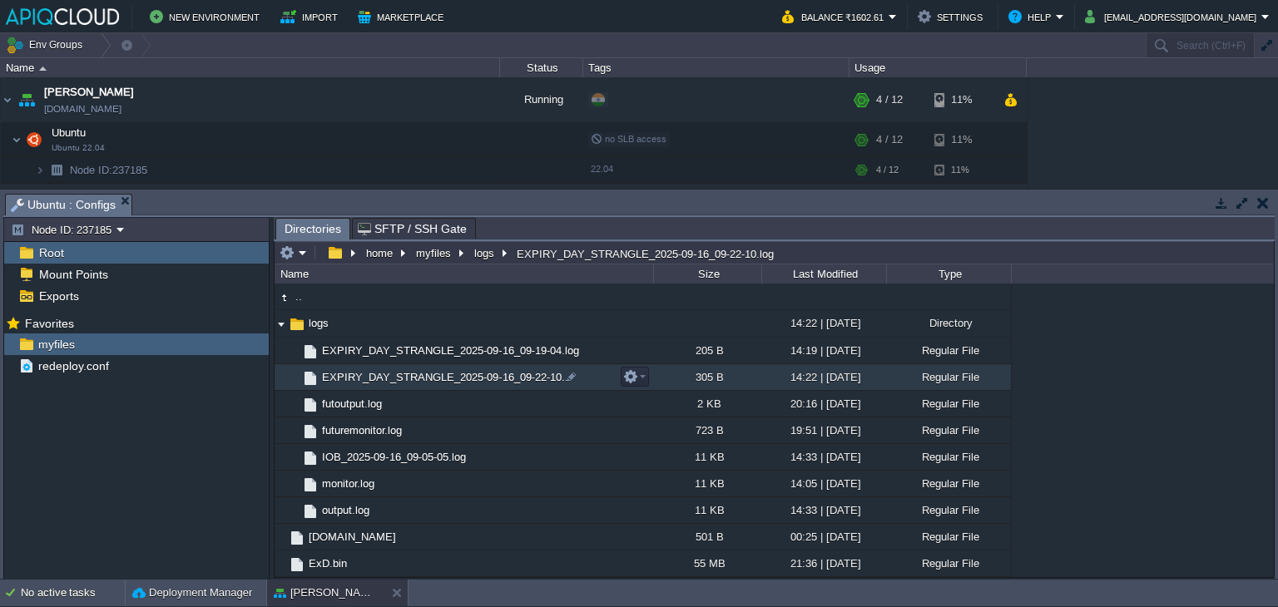
click at [403, 372] on span "EXPIRY_DAY_STRANGLE_2025-09-16_09-22-10..." at bounding box center [446, 377] width 255 height 14
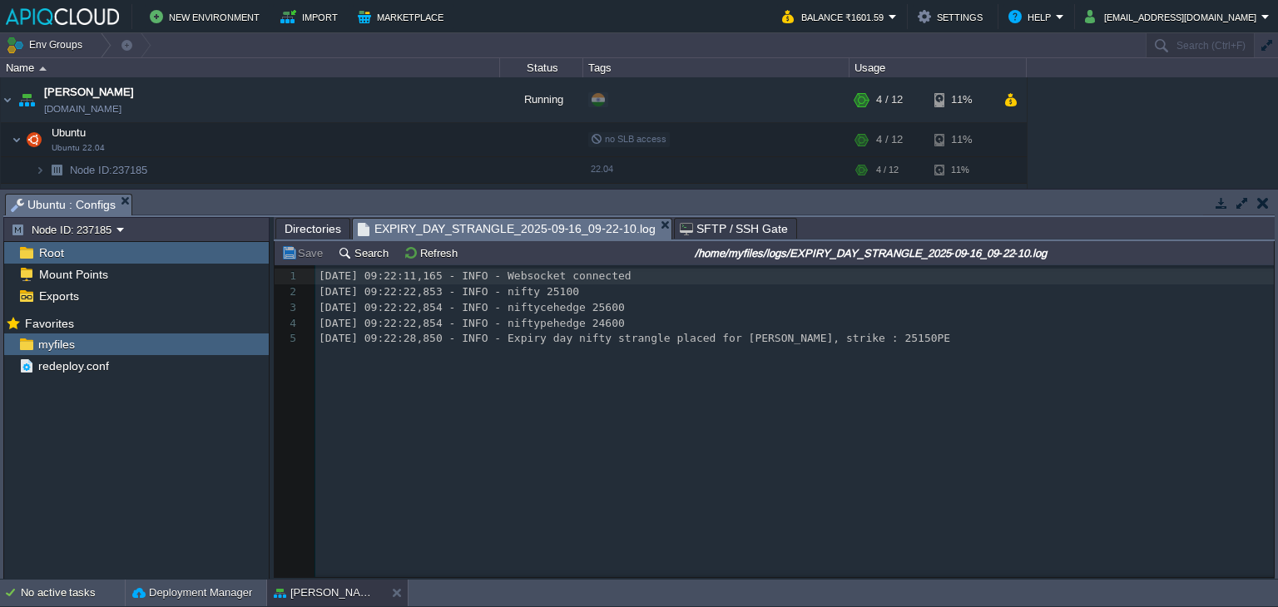
click at [323, 230] on span "Directories" at bounding box center [313, 229] width 57 height 20
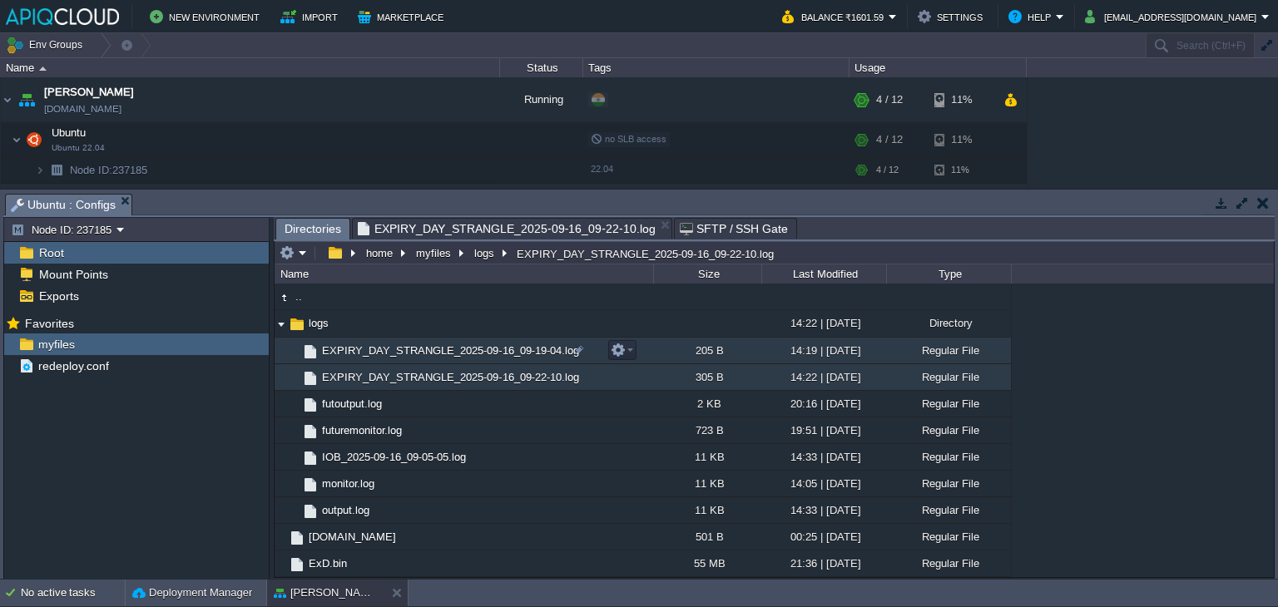
click at [428, 350] on span "EXPIRY_DAY_STRANGLE_2025-09-16_09-19-04.log" at bounding box center [450, 351] width 262 height 14
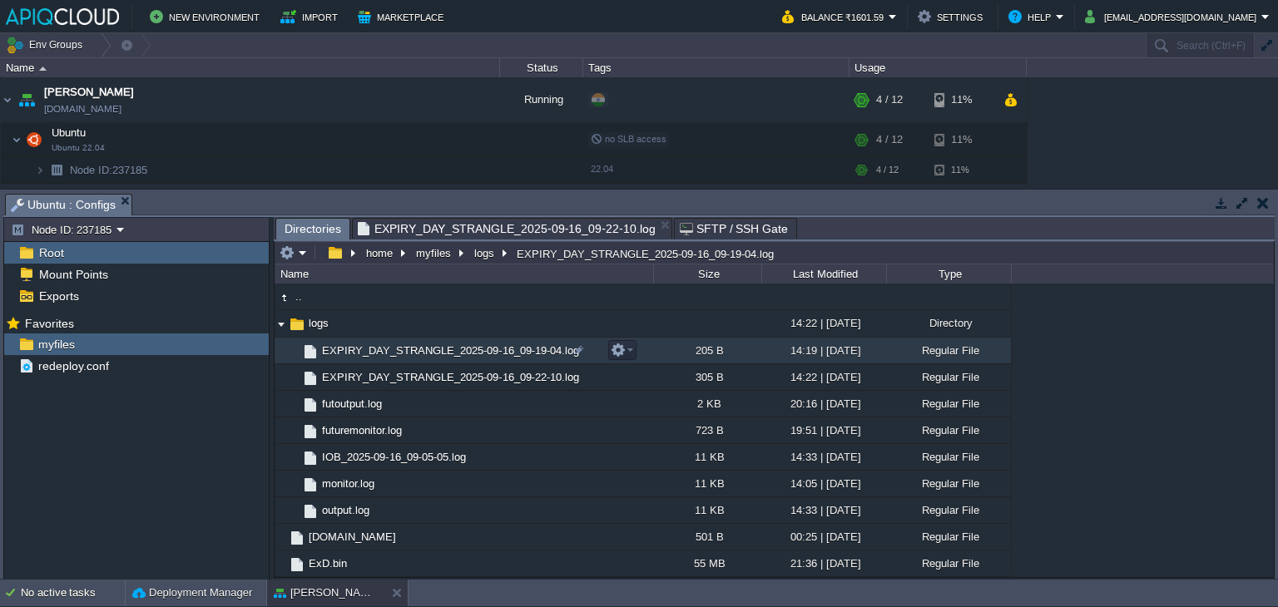
click at [428, 350] on span "EXPIRY_DAY_STRANGLE_2025-09-16_09-19-04.log" at bounding box center [450, 351] width 262 height 14
click at [1260, 200] on button "button" at bounding box center [1263, 203] width 12 height 15
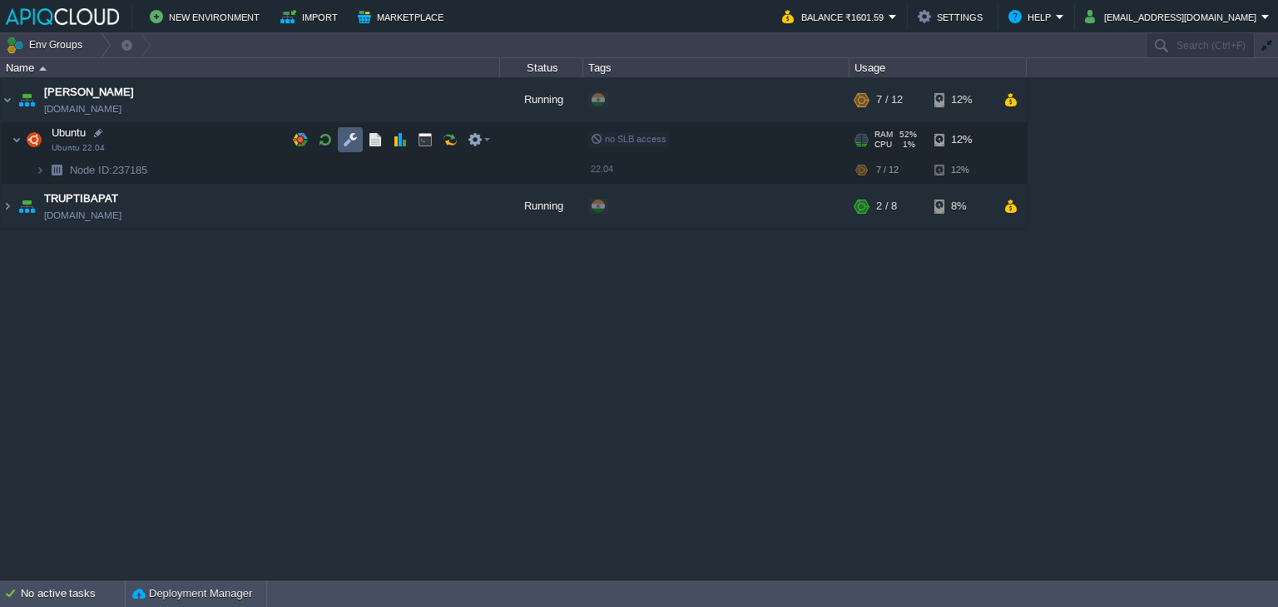
click at [353, 143] on button "button" at bounding box center [350, 139] width 15 height 15
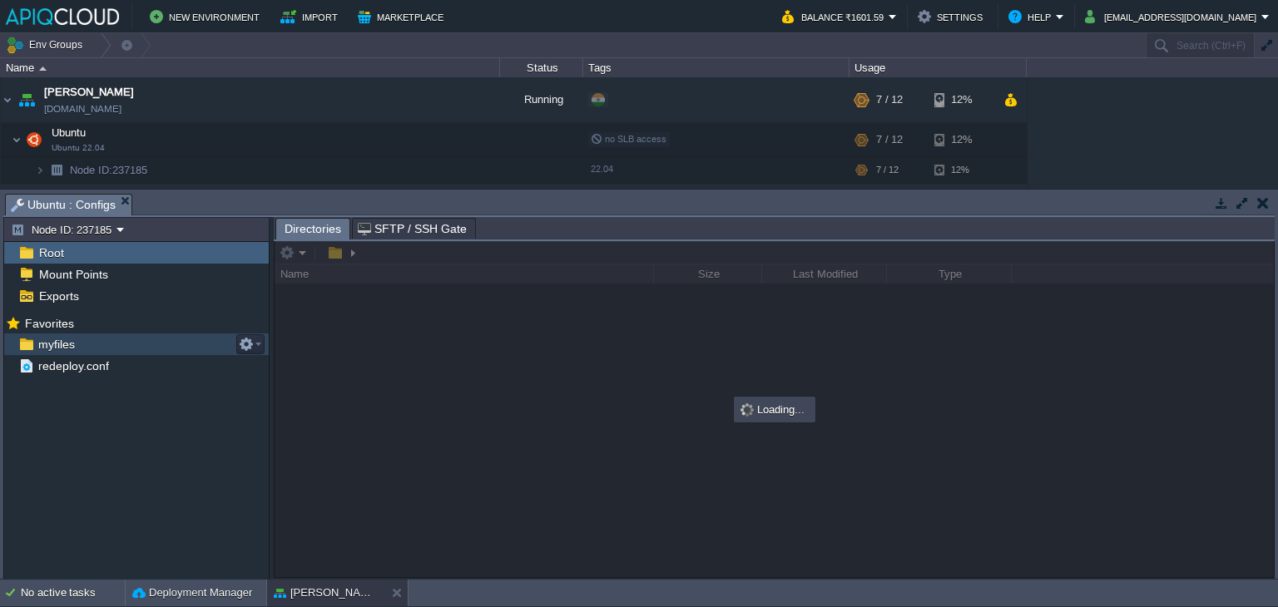
click at [54, 344] on span "myfiles" at bounding box center [56, 344] width 42 height 15
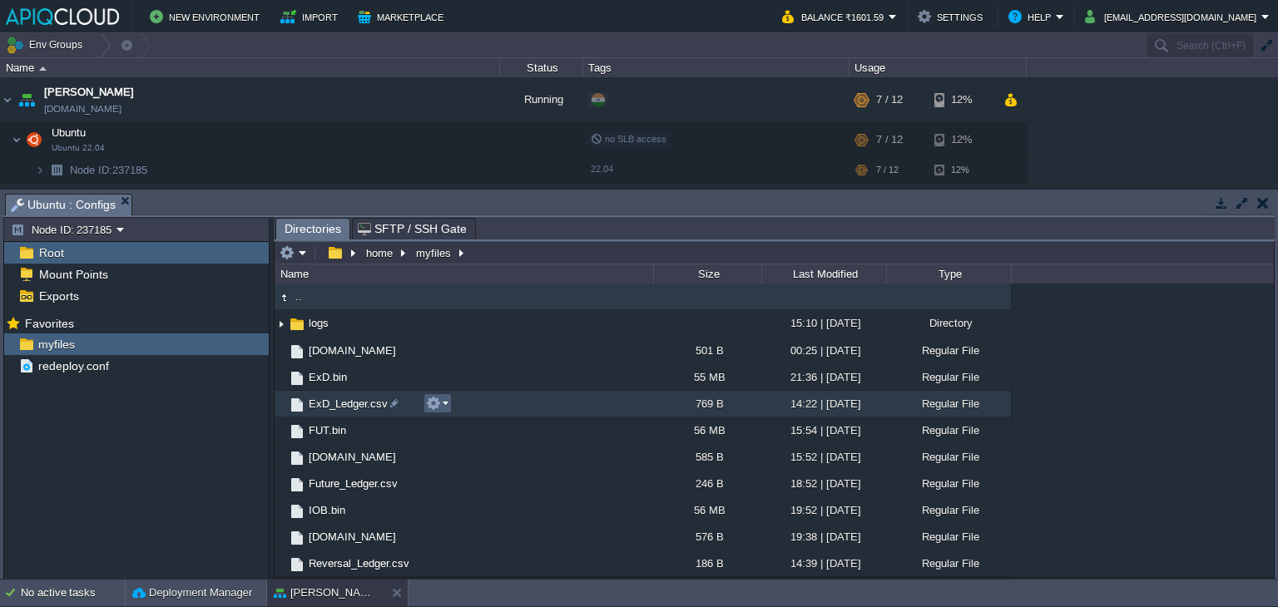
click at [446, 406] on em at bounding box center [437, 403] width 22 height 15
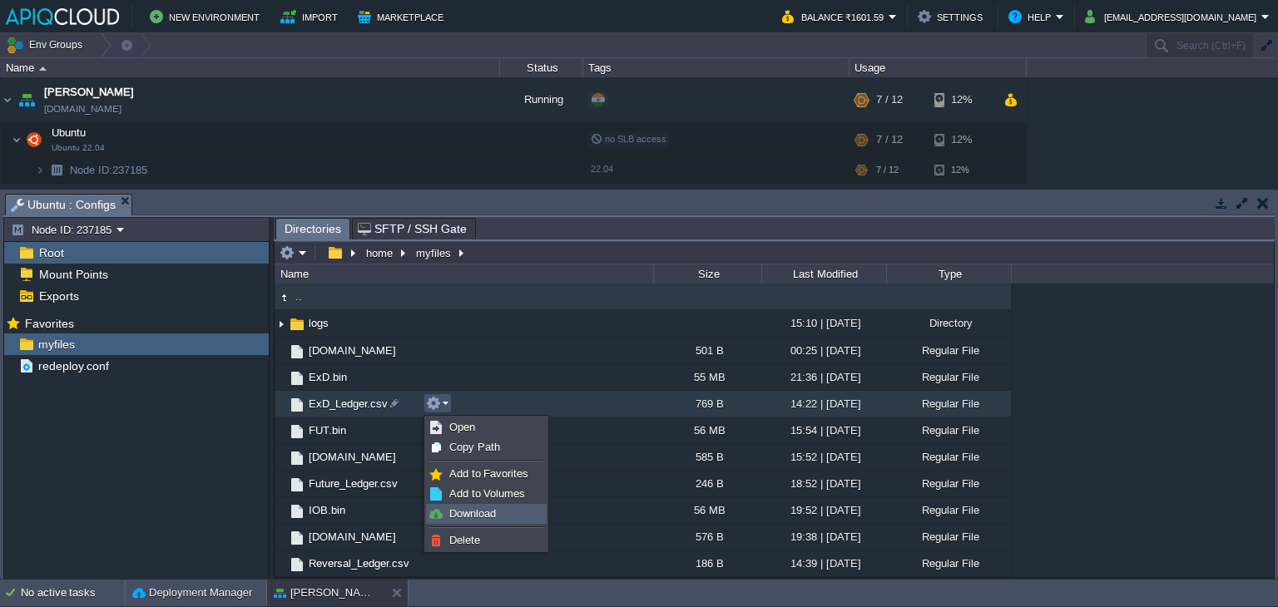
click at [462, 517] on span "Download" at bounding box center [472, 513] width 47 height 12
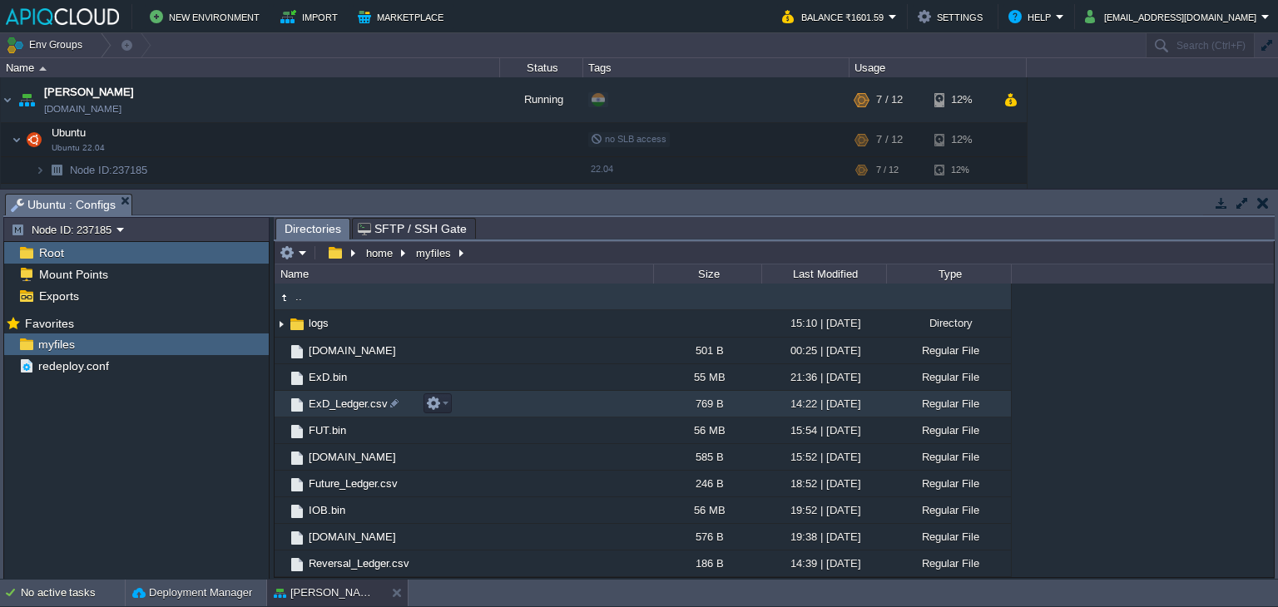
click at [332, 406] on span "ExD_Ledger.csv" at bounding box center [348, 404] width 84 height 14
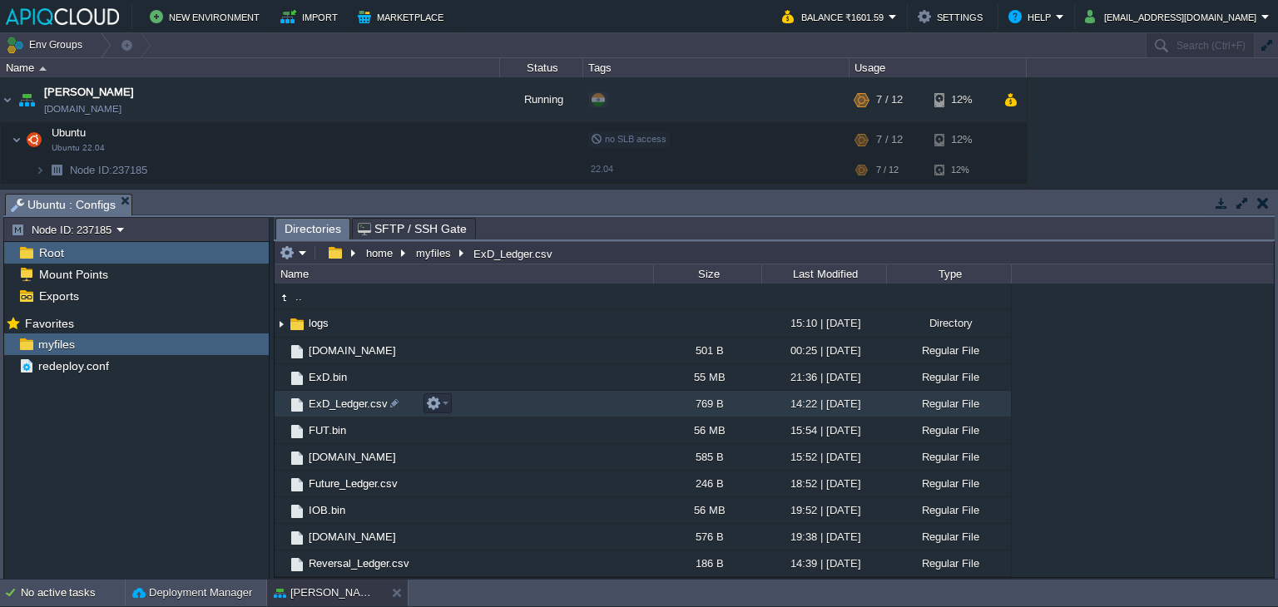
click at [332, 406] on span "ExD_Ledger.csv" at bounding box center [348, 404] width 84 height 14
click at [1261, 203] on button "button" at bounding box center [1263, 203] width 12 height 15
